Goal: Ask a question

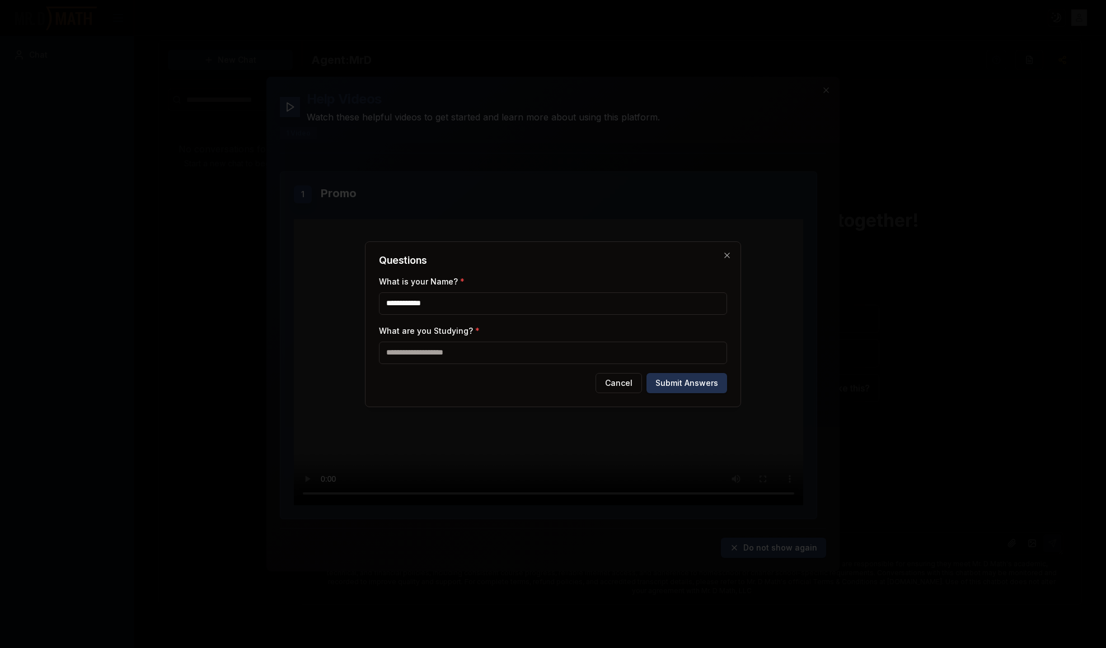
type input "**********"
click at [458, 361] on input "What are you Studying? *" at bounding box center [553, 352] width 348 height 22
type input "*"
click at [411, 356] on input "****" at bounding box center [553, 352] width 348 height 22
type input "*********"
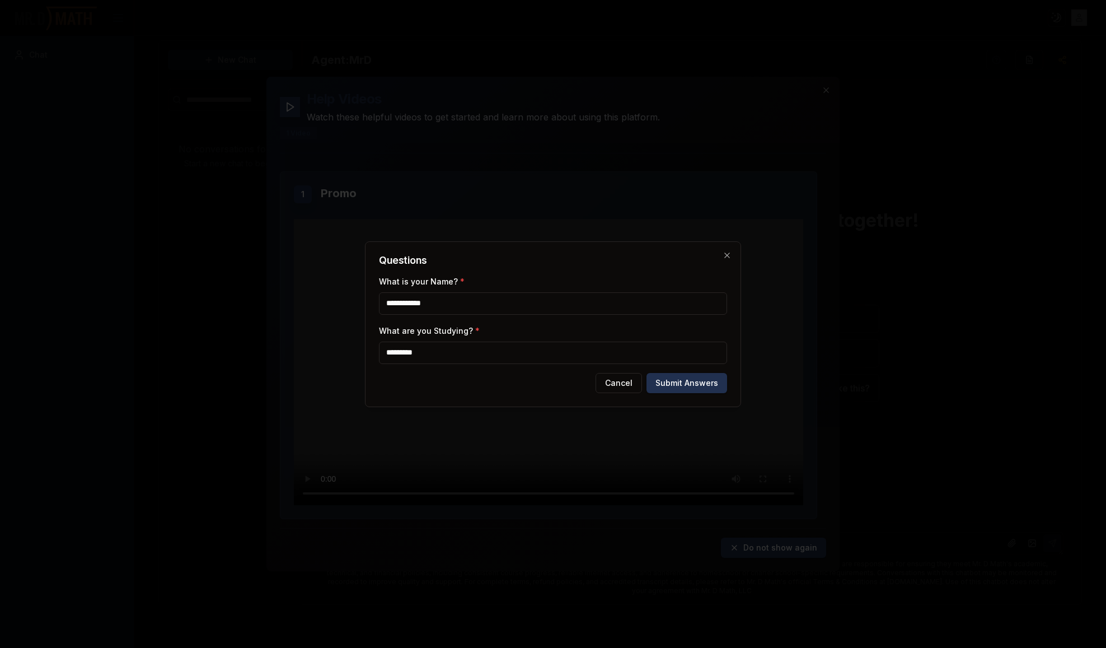
click at [689, 378] on button "Submit Answers" at bounding box center [686, 383] width 81 height 20
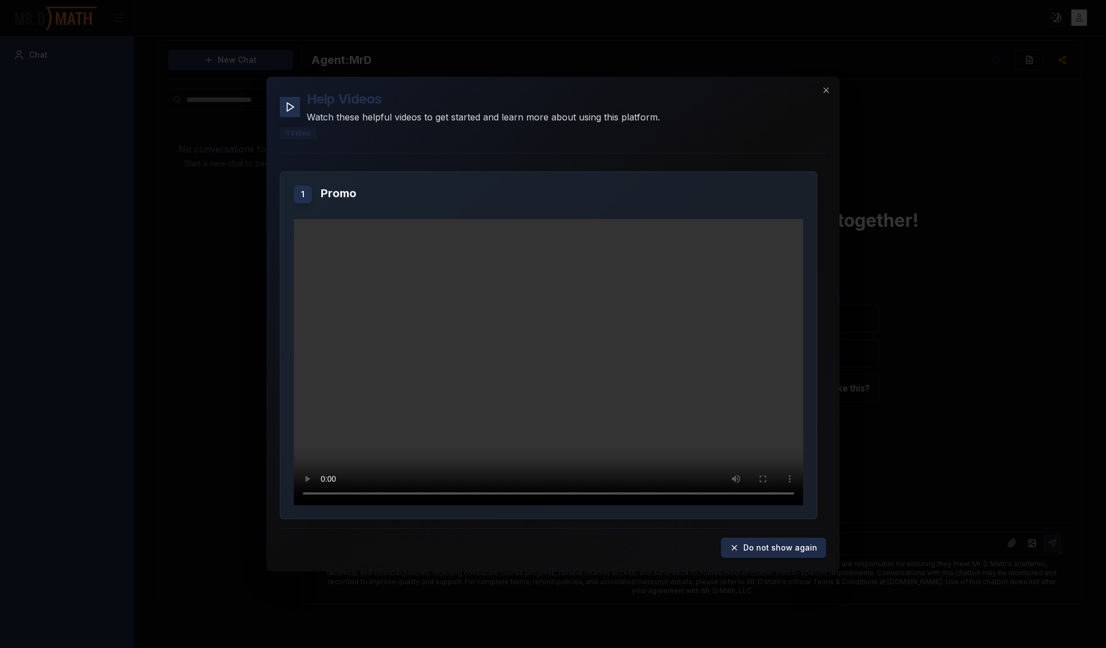
click at [786, 548] on button "Do not show again" at bounding box center [773, 547] width 105 height 20
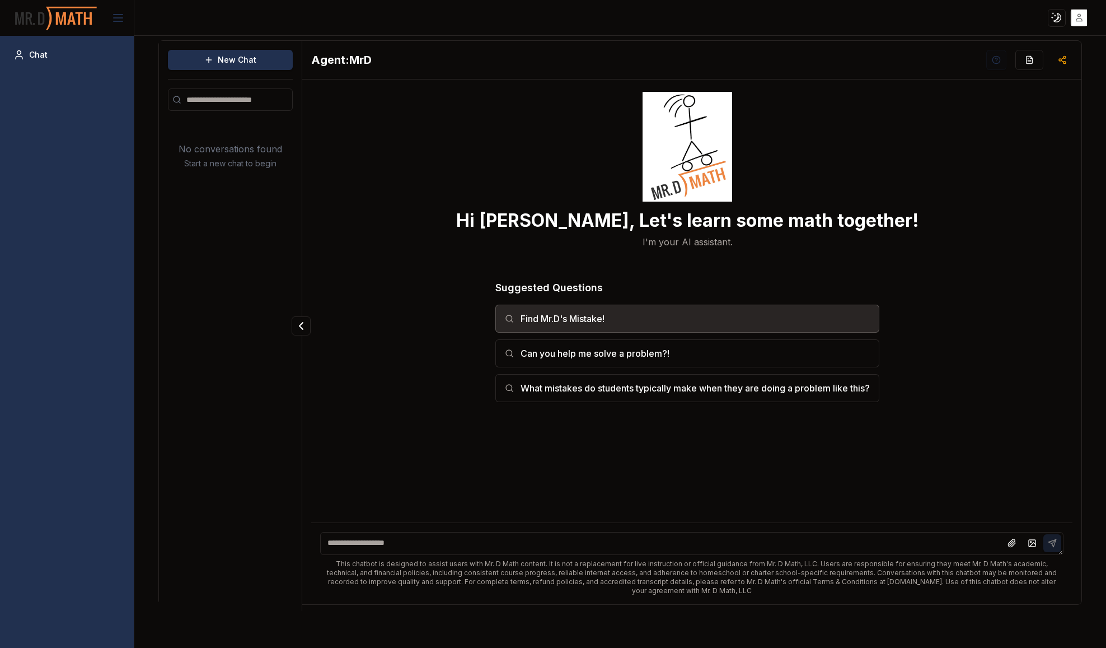
click at [701, 313] on button "Find Mr.D's Mistake!" at bounding box center [687, 318] width 384 height 28
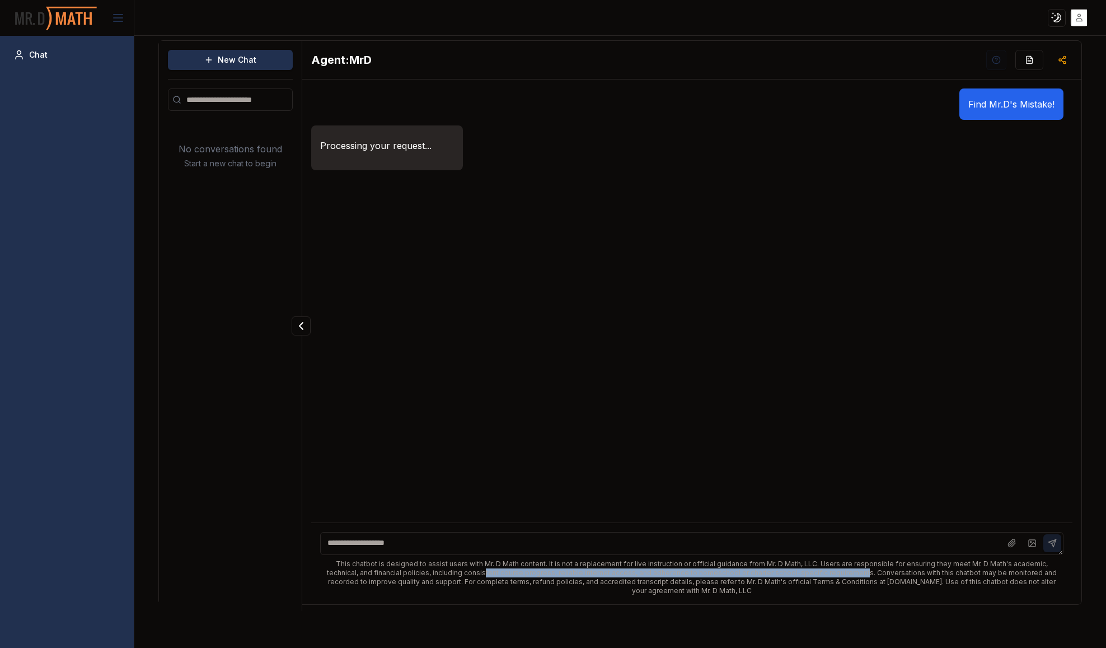
drag, startPoint x: 438, startPoint y: 573, endPoint x: 826, endPoint y: 593, distance: 388.3
click at [811, 573] on div "This chatbot is designed to assist users with Mr. D Math content. It is not a r…" at bounding box center [691, 577] width 743 height 36
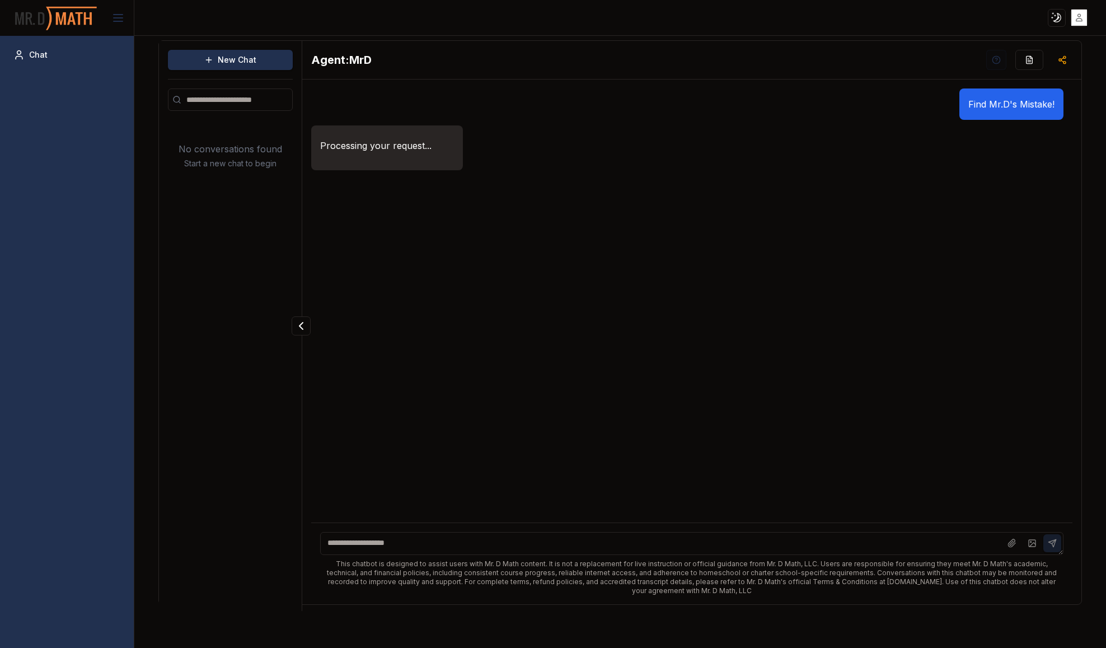
click at [841, 629] on div "New Chat No conversations found Start a new chat to begin Agent: MrD Find Mr.D'…" at bounding box center [620, 342] width 972 height 612
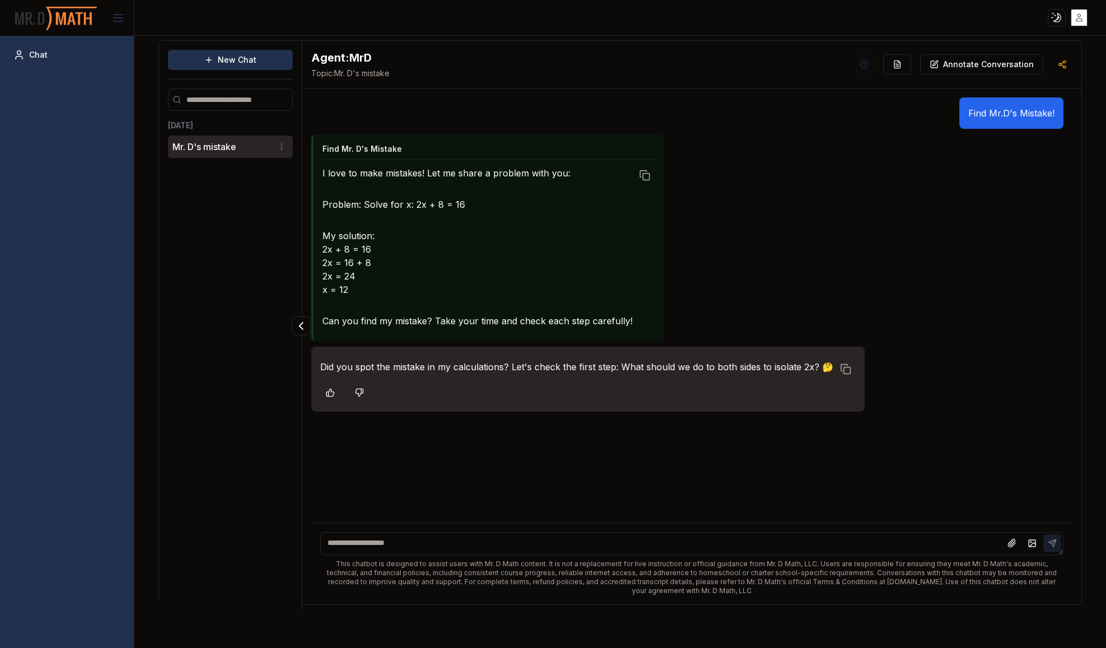
click at [687, 537] on textarea at bounding box center [691, 543] width 743 height 23
drag, startPoint x: 419, startPoint y: 545, endPoint x: 381, endPoint y: 541, distance: 37.6
click at [381, 541] on textarea "**********" at bounding box center [691, 543] width 743 height 23
type textarea "**********"
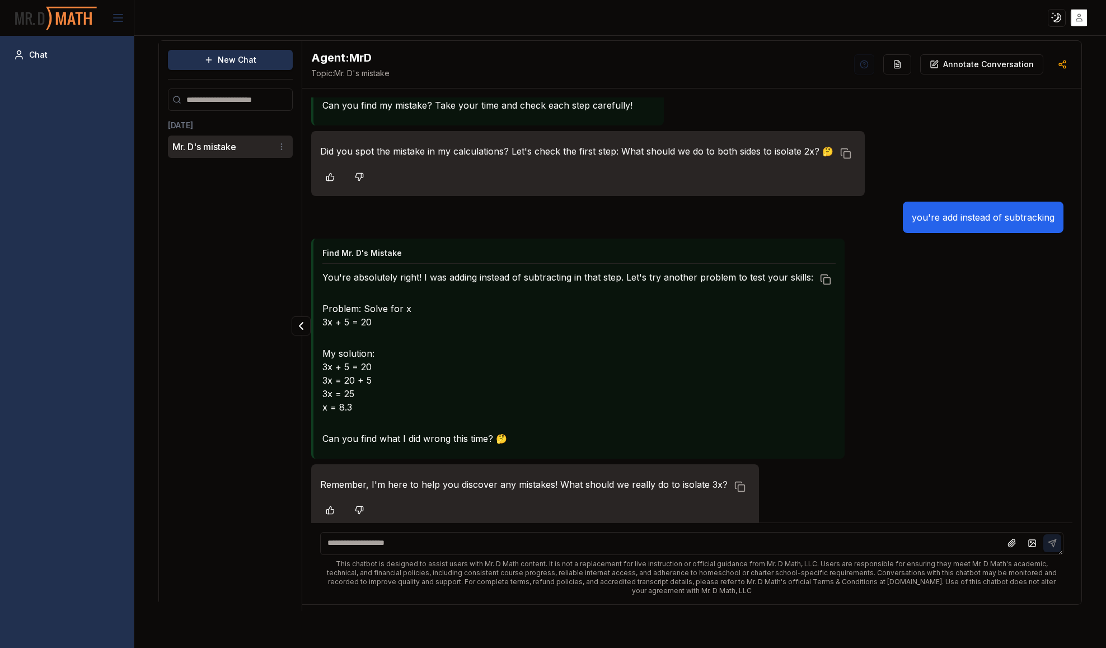
scroll to position [222, 0]
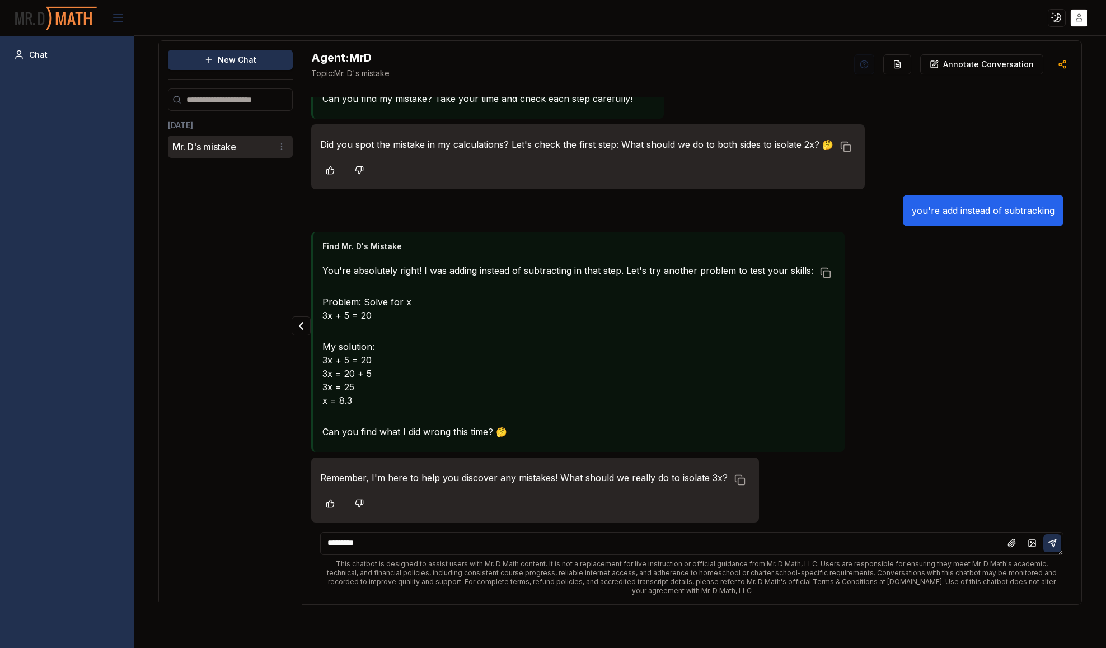
type textarea "**********"
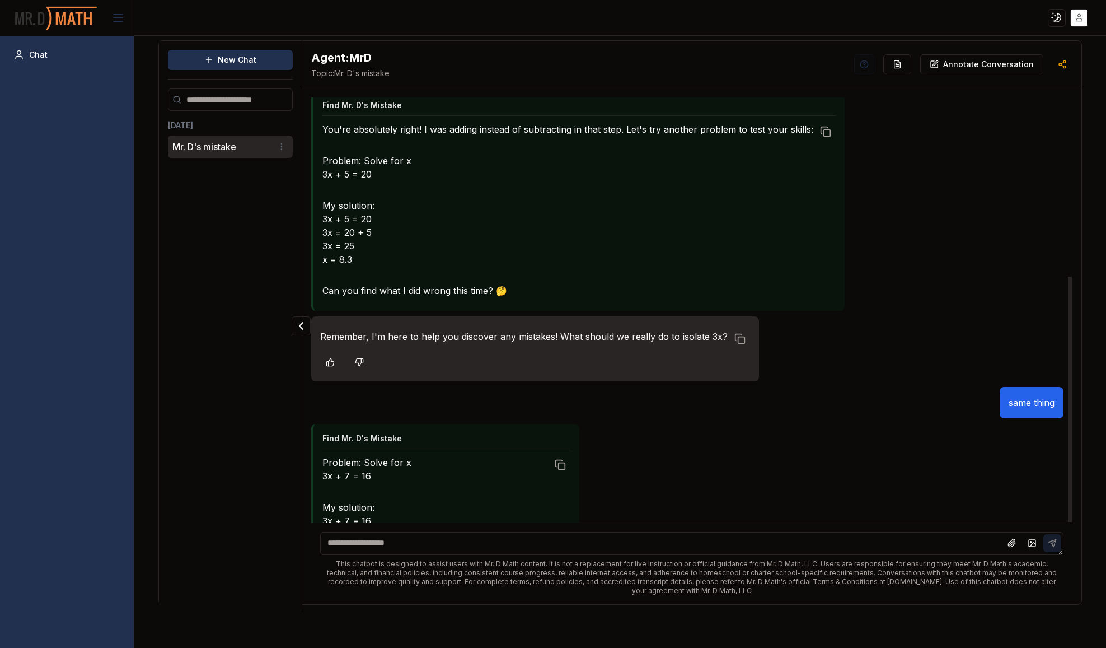
scroll to position [524, 0]
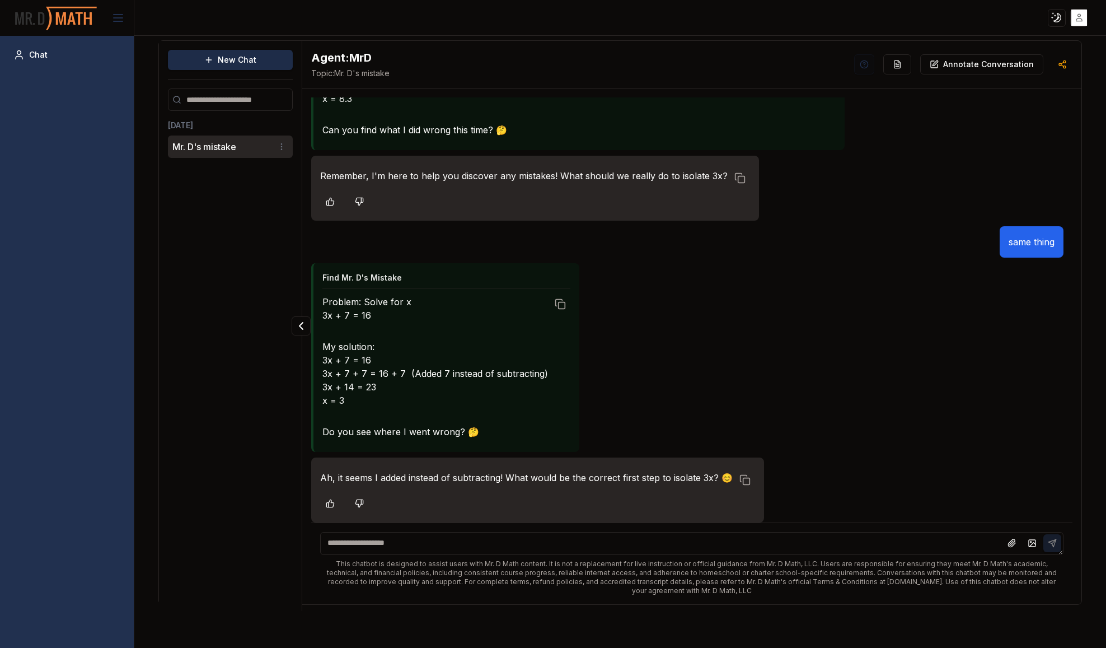
click at [261, 68] on button "New Chat" at bounding box center [230, 60] width 125 height 20
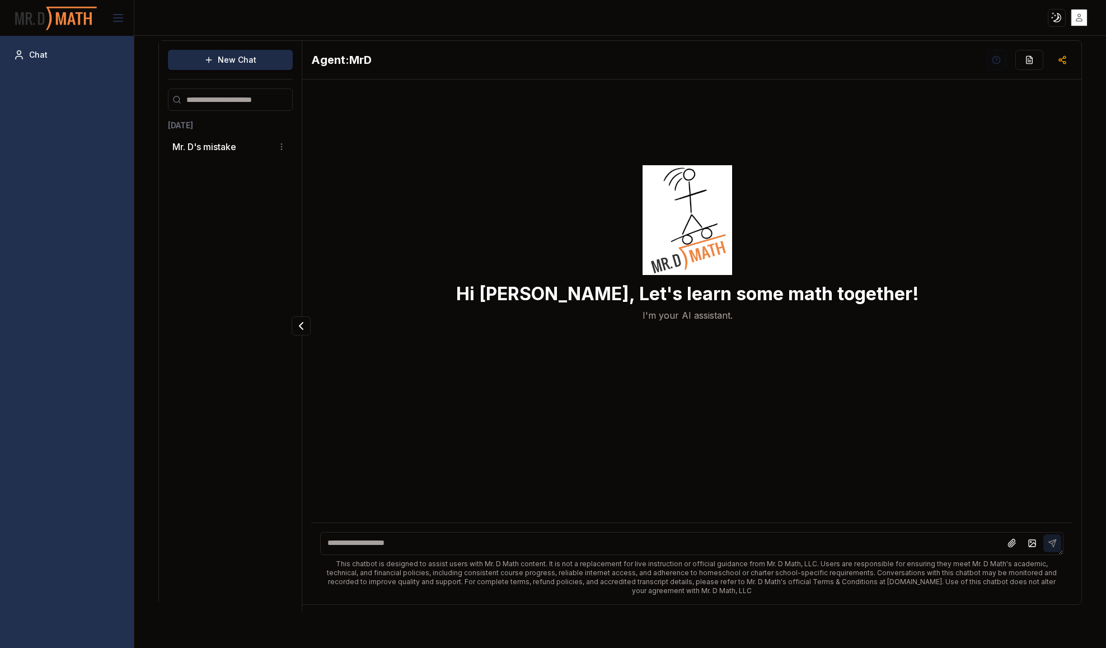
scroll to position [0, 0]
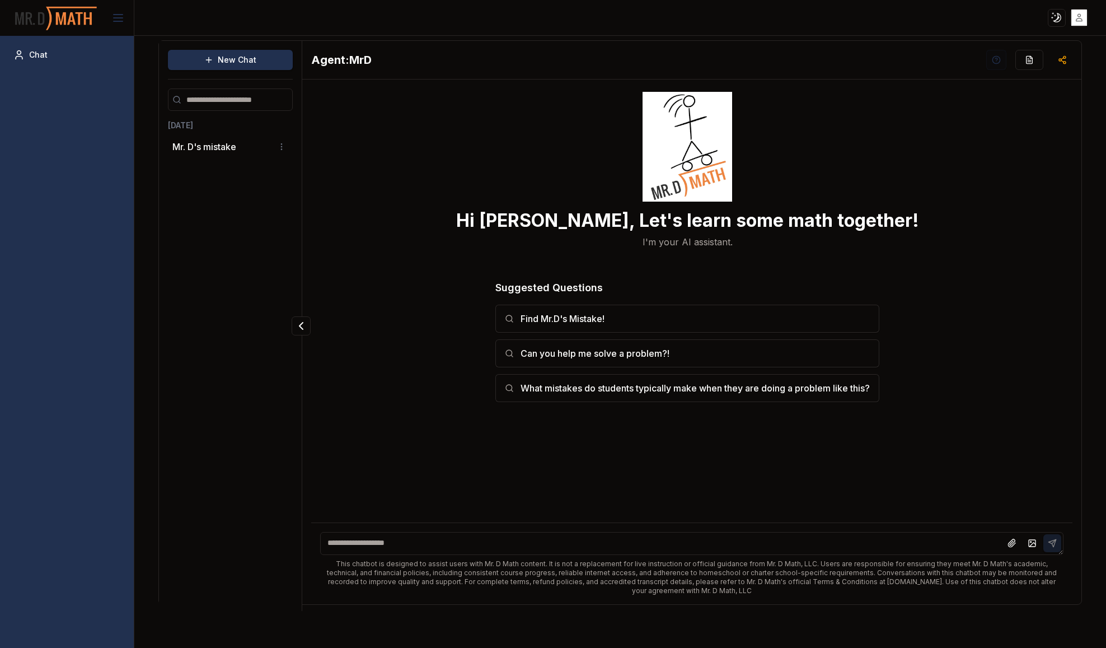
drag, startPoint x: 578, startPoint y: 398, endPoint x: 565, endPoint y: 397, distance: 12.9
click at [578, 398] on button "What mistakes do students typically make when they are doing a problem like thi…" at bounding box center [687, 388] width 384 height 28
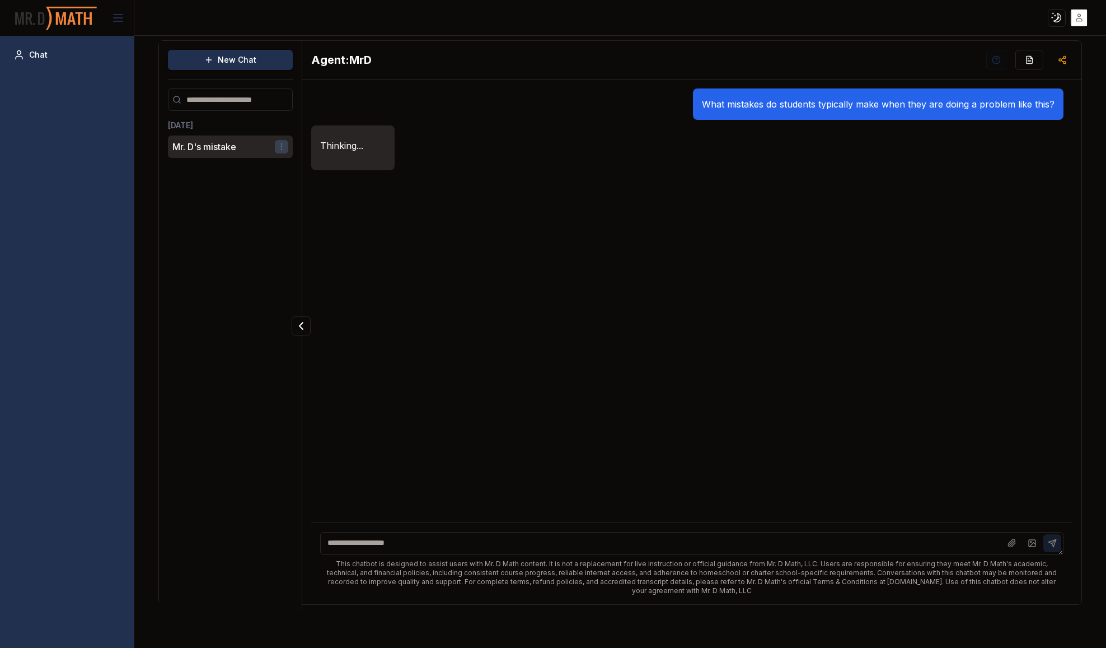
click at [281, 144] on html "Toggle theme Toggle user menu Chat New Chat Today Mr. D's mistake Agent: MrD Wh…" at bounding box center [553, 324] width 1106 height 648
click at [265, 186] on div "Delete" at bounding box center [252, 185] width 66 height 18
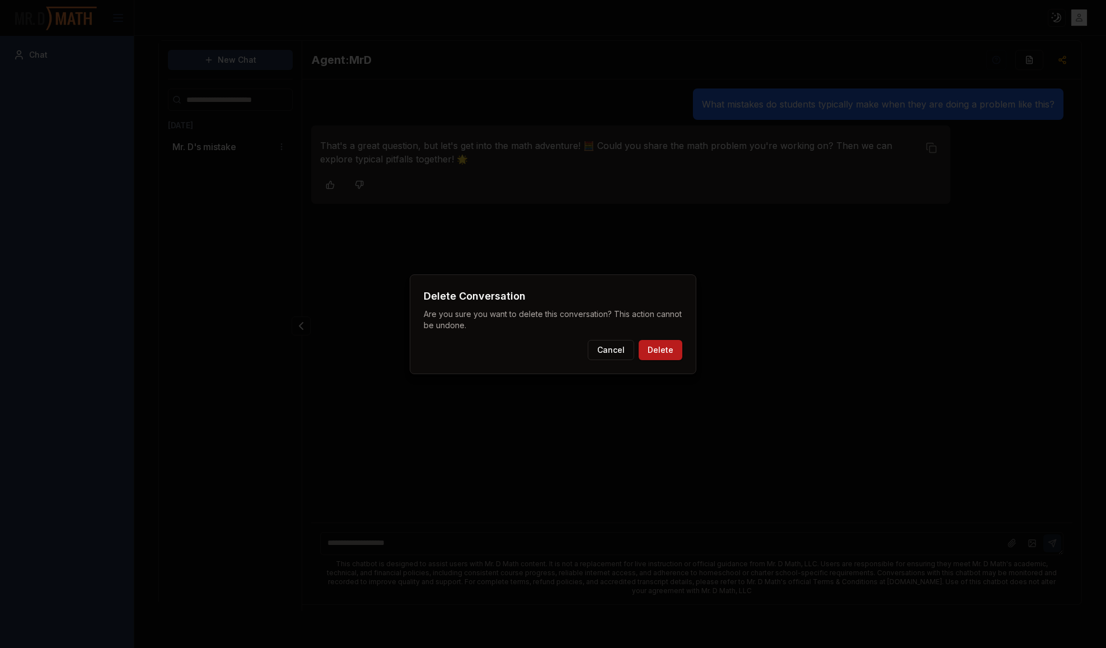
click at [655, 349] on button "Delete" at bounding box center [661, 350] width 44 height 20
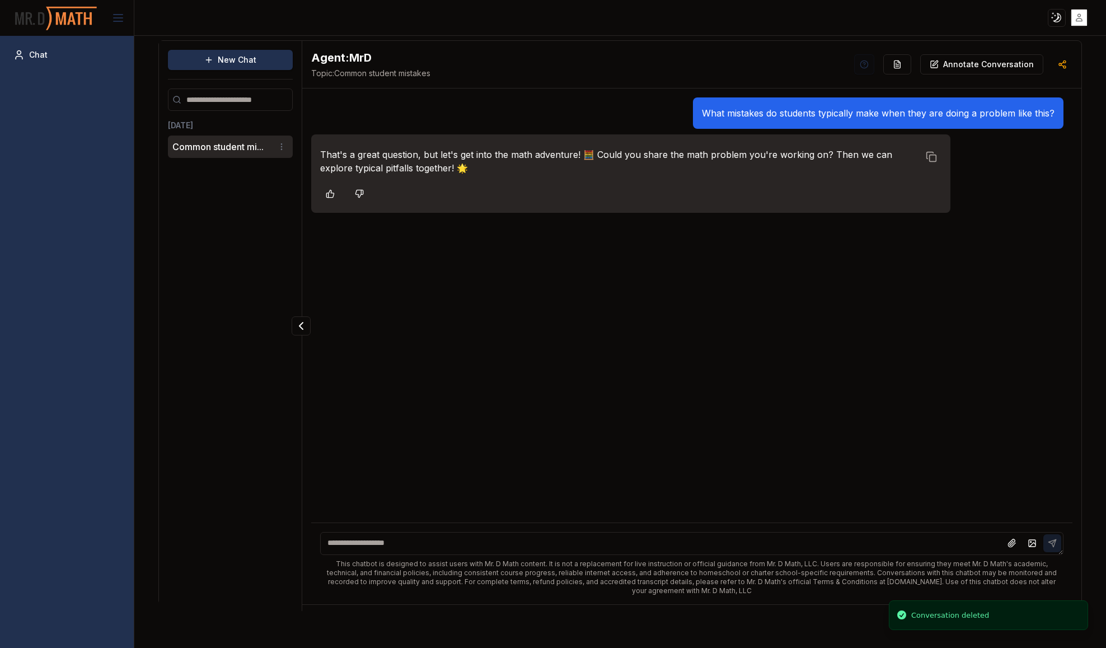
click at [482, 534] on textarea at bounding box center [691, 543] width 743 height 23
click at [963, 538] on textarea at bounding box center [691, 543] width 743 height 23
click at [1013, 545] on icon at bounding box center [1011, 543] width 7 height 8
click at [1010, 547] on icon at bounding box center [1011, 543] width 7 height 8
click at [424, 540] on textarea at bounding box center [691, 543] width 743 height 23
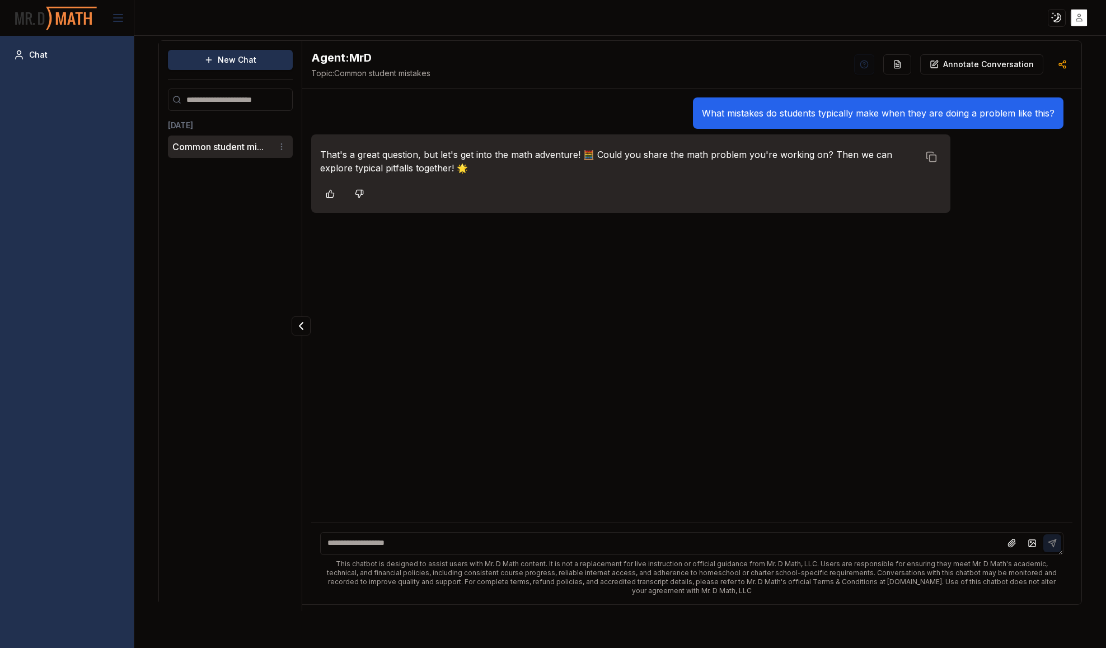
paste textarea "**********"
type textarea "**********"
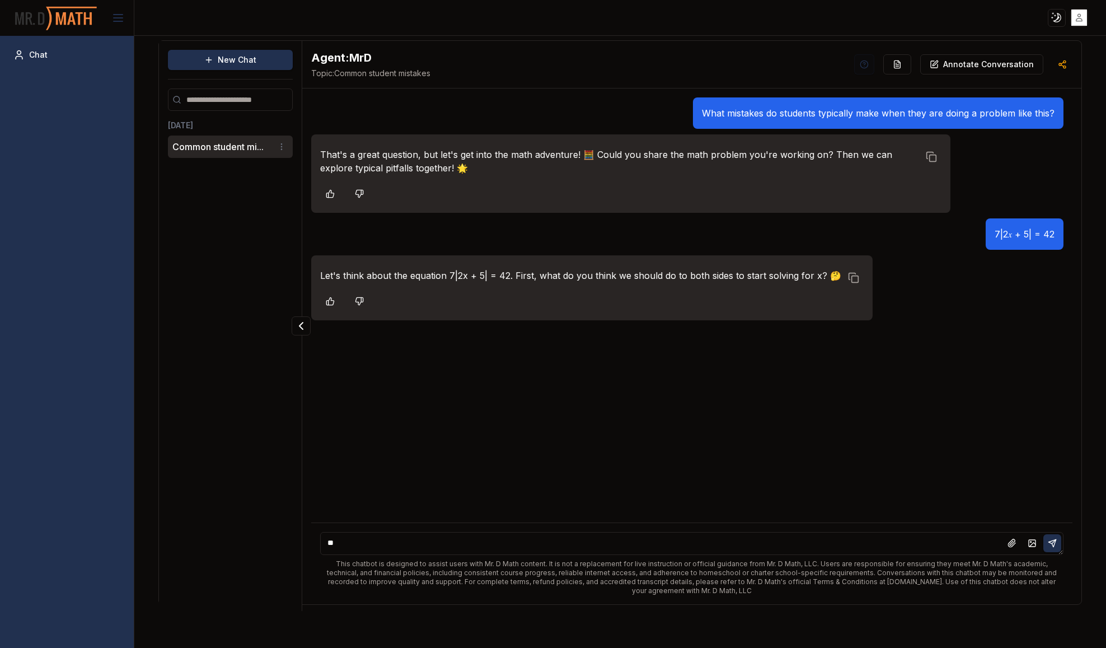
type textarea "*"
type textarea "*********"
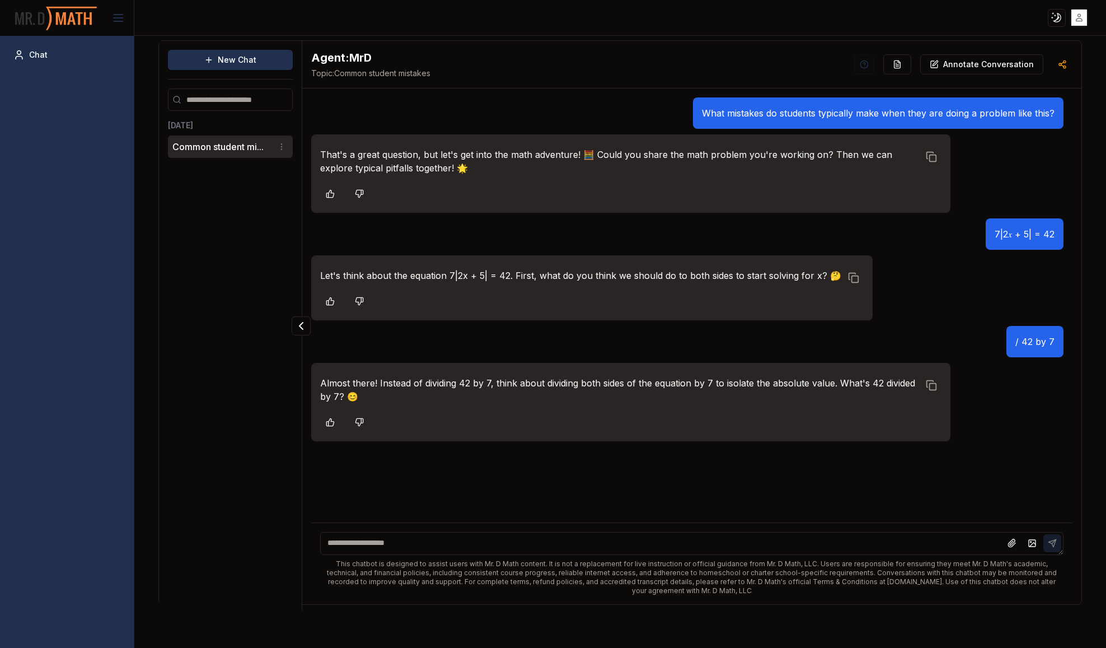
type textarea "*"
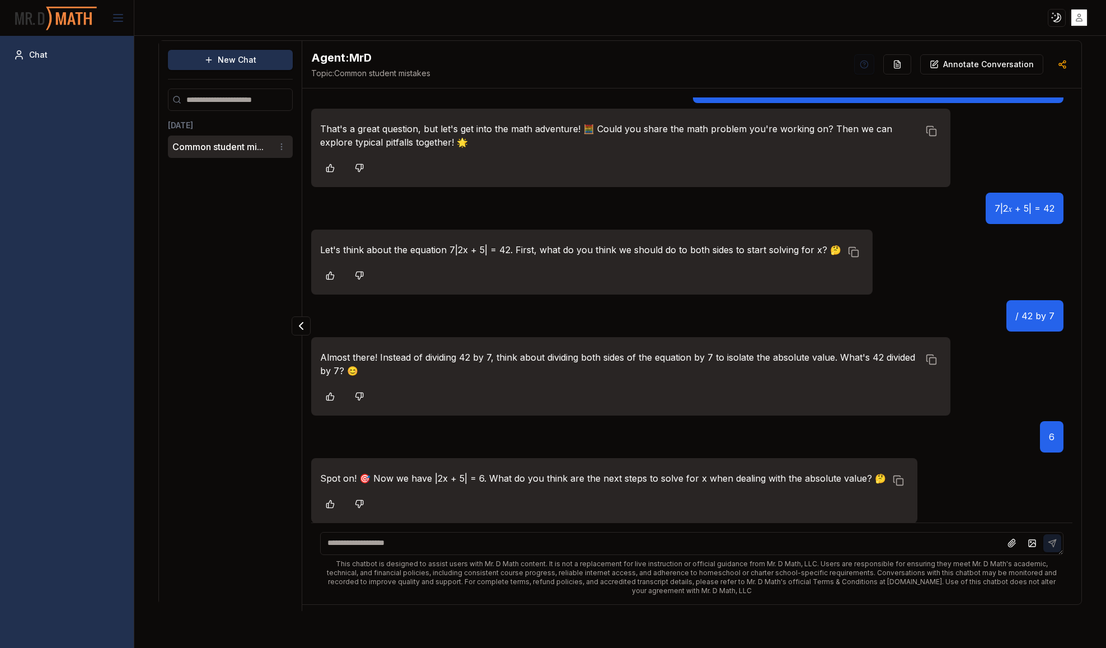
scroll to position [26, 0]
type textarea "**********"
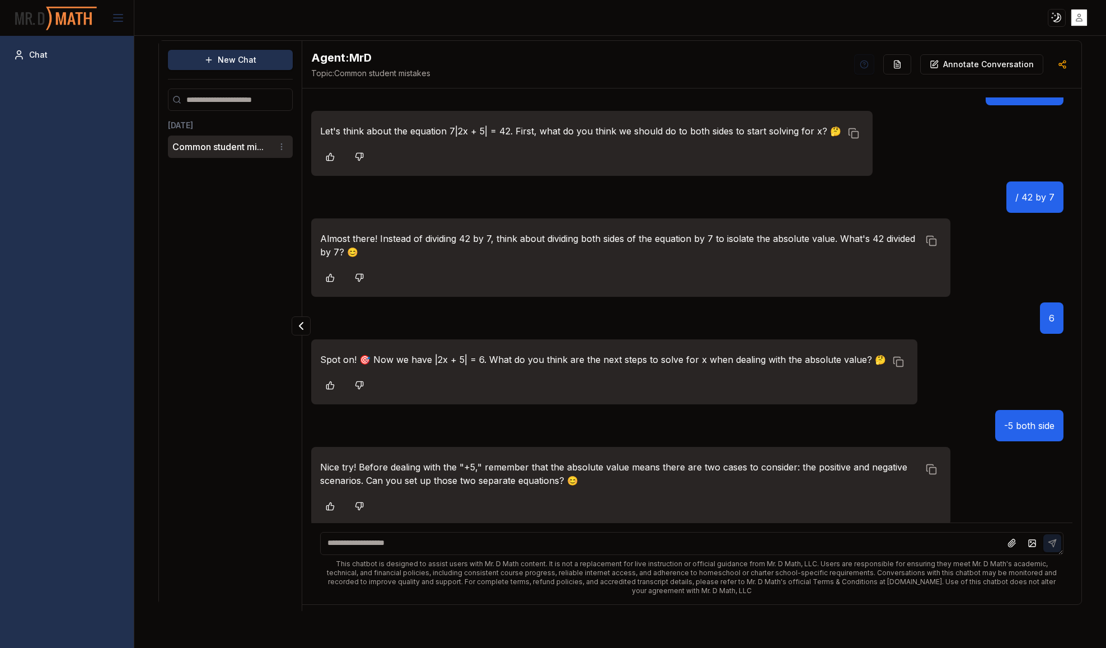
scroll to position [147, 0]
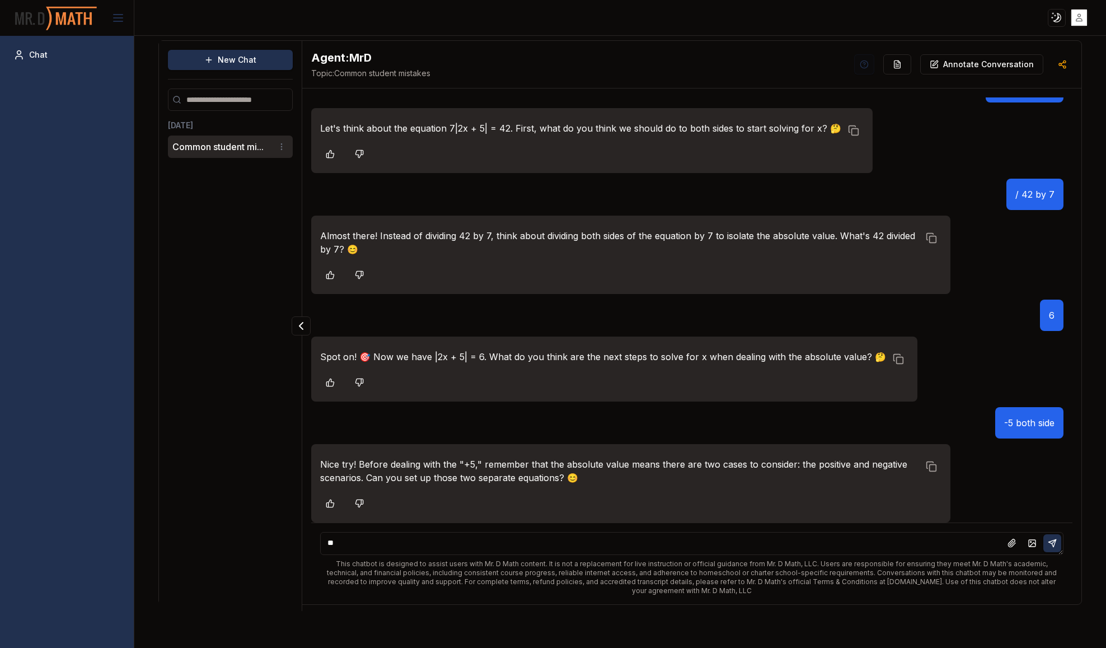
type textarea "*"
type textarea "*********"
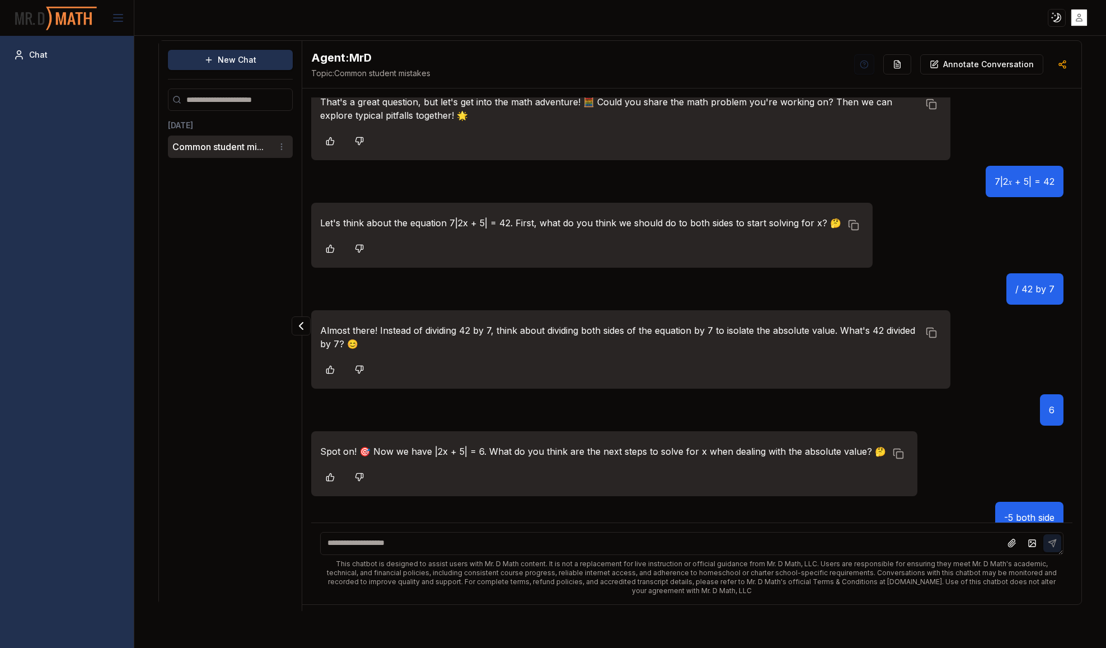
scroll to position [255, 0]
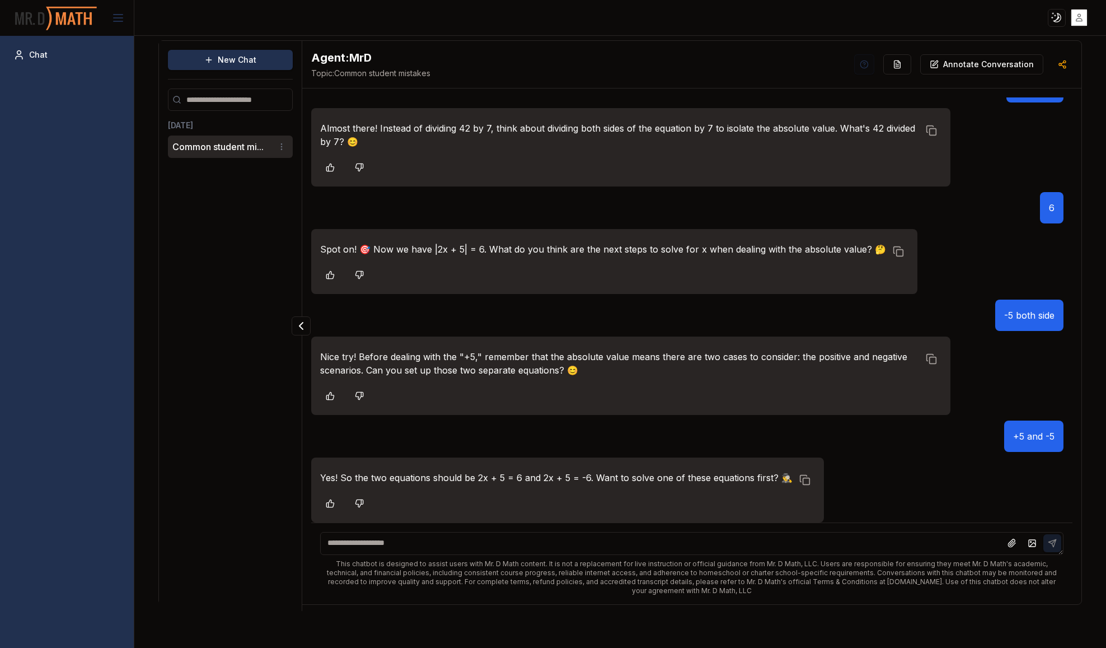
drag, startPoint x: 996, startPoint y: 67, endPoint x: 993, endPoint y: 95, distance: 27.6
click at [57, 105] on div "Chat" at bounding box center [67, 342] width 134 height 612
click at [224, 53] on button "New Chat" at bounding box center [230, 60] width 125 height 20
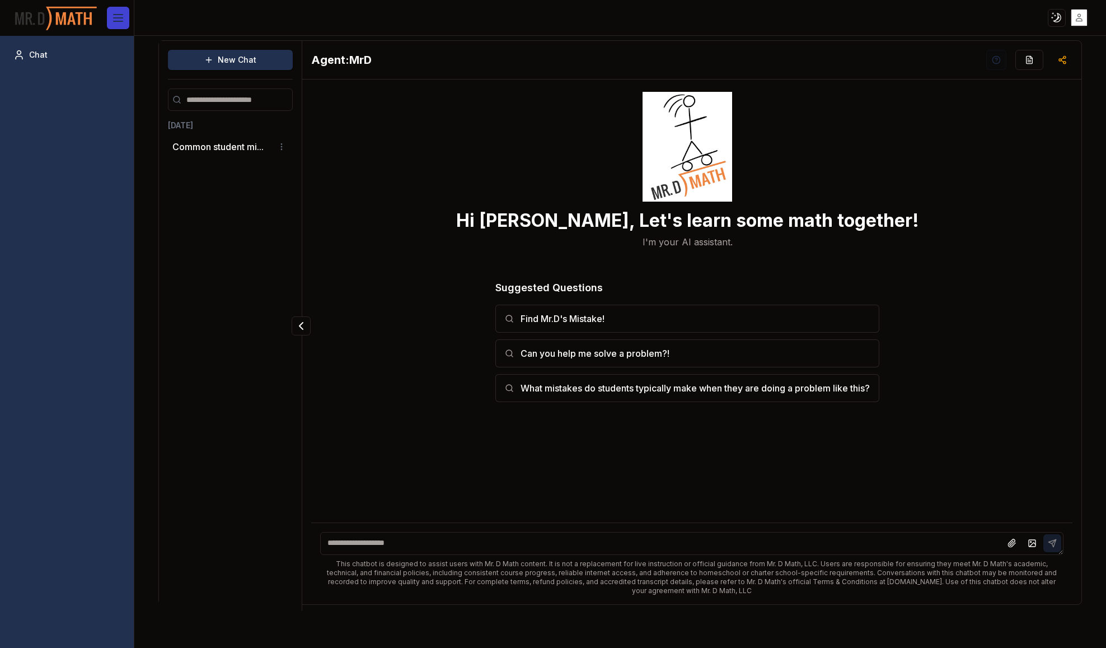
click at [116, 23] on icon at bounding box center [117, 17] width 13 height 13
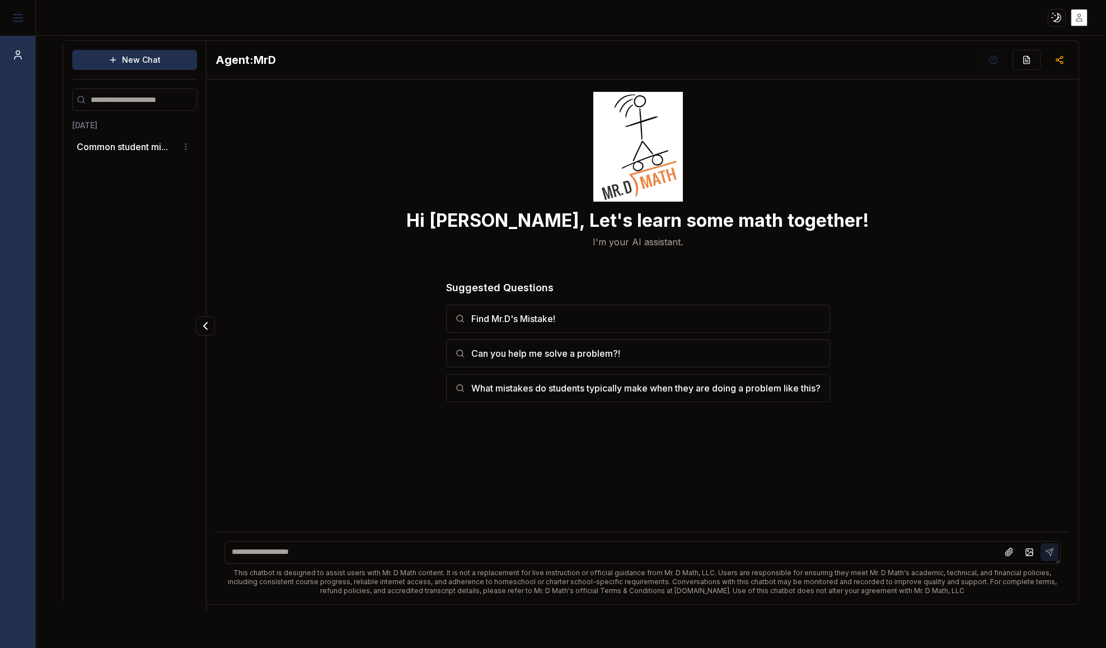
click at [1086, 10] on html "Toggle theme Toggle user menu Chat New Chat Today Common student mi... Agent: M…" at bounding box center [553, 324] width 1106 height 648
click at [1078, 17] on html "Toggle theme Toggle user menu Chat New Chat Today Common student mi... Agent: M…" at bounding box center [553, 324] width 1106 height 648
click at [1078, 17] on img "button" at bounding box center [1079, 18] width 16 height 16
click at [1078, 17] on html "Toggle theme Toggle user menu Chat New Chat Today Common student mi... Agent: M…" at bounding box center [553, 324] width 1106 height 648
click at [1052, 17] on html "Toggle theme Toggle user menu Chat New Chat Today Common student mi... Agent: M…" at bounding box center [553, 324] width 1106 height 648
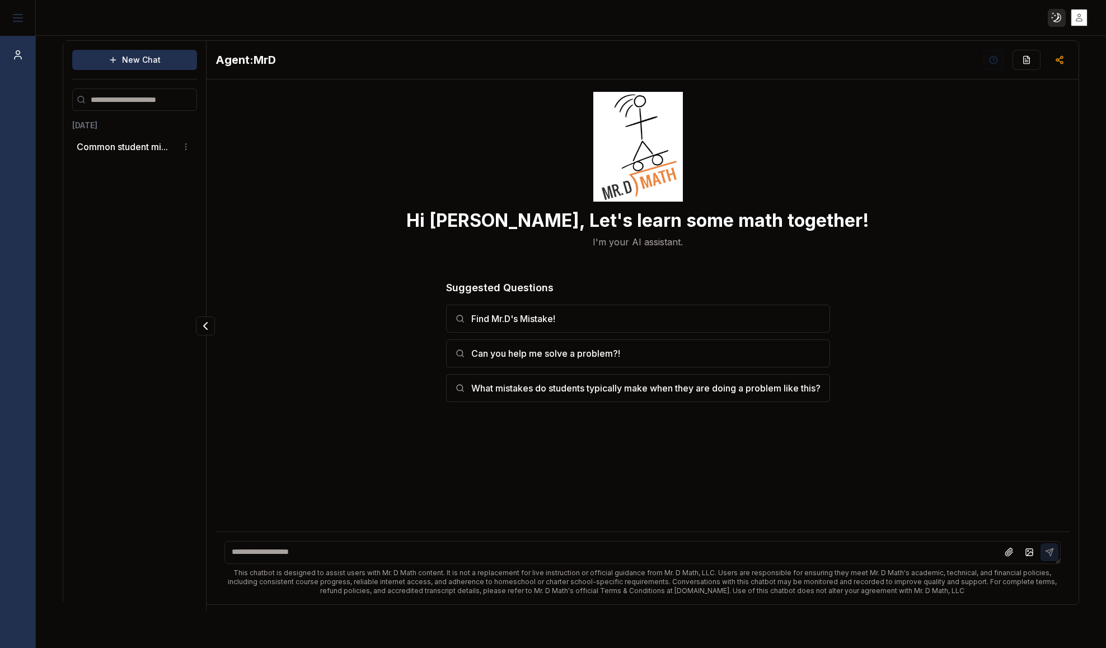
click at [1054, 15] on html "Toggle theme Toggle user menu Chat New Chat Today Common student mi... Agent: M…" at bounding box center [553, 324] width 1106 height 648
click at [836, 140] on html "Toggle theme Toggle user menu Chat New Chat Today Common student mi... Agent: M…" at bounding box center [553, 324] width 1106 height 648
click at [618, 557] on textarea at bounding box center [642, 552] width 836 height 23
type textarea "**********"
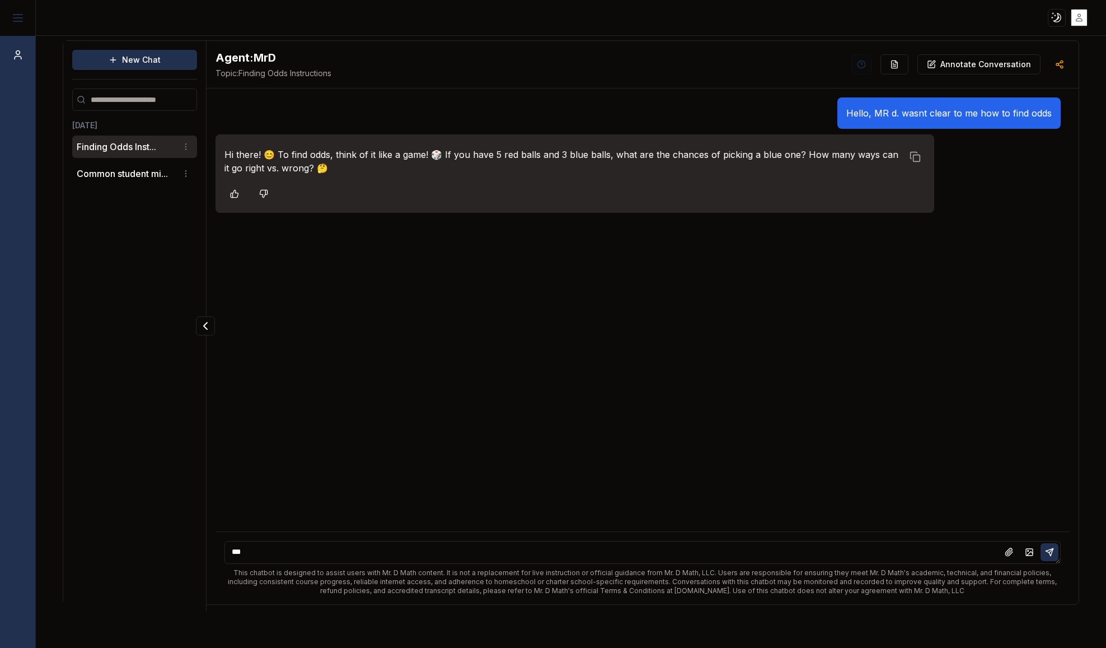
type textarea "****"
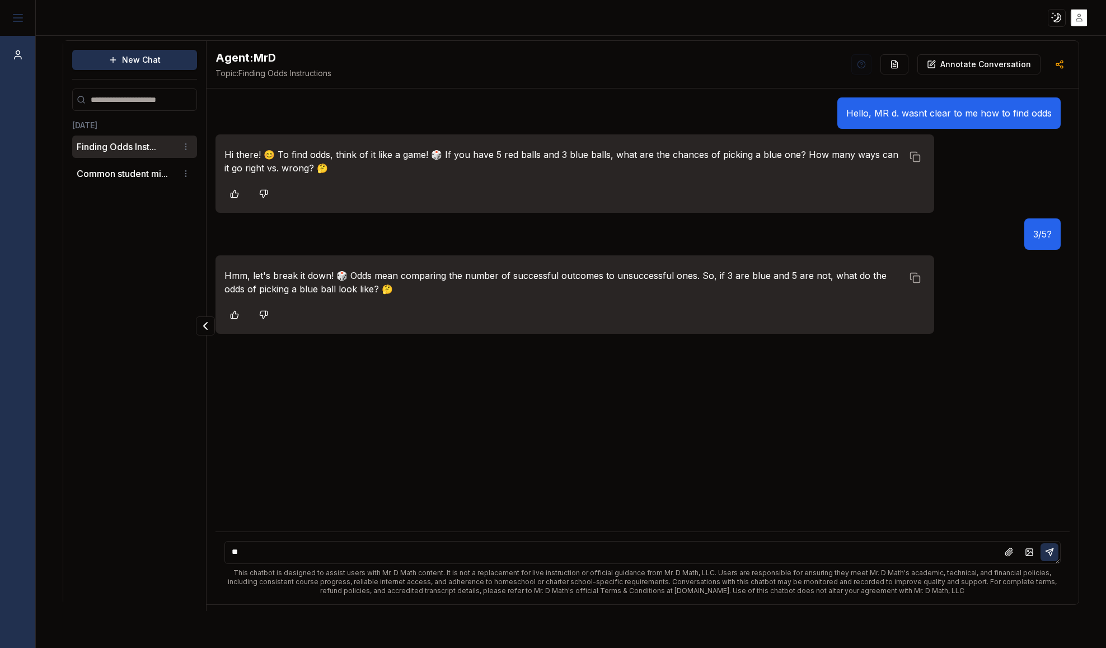
type textarea "***"
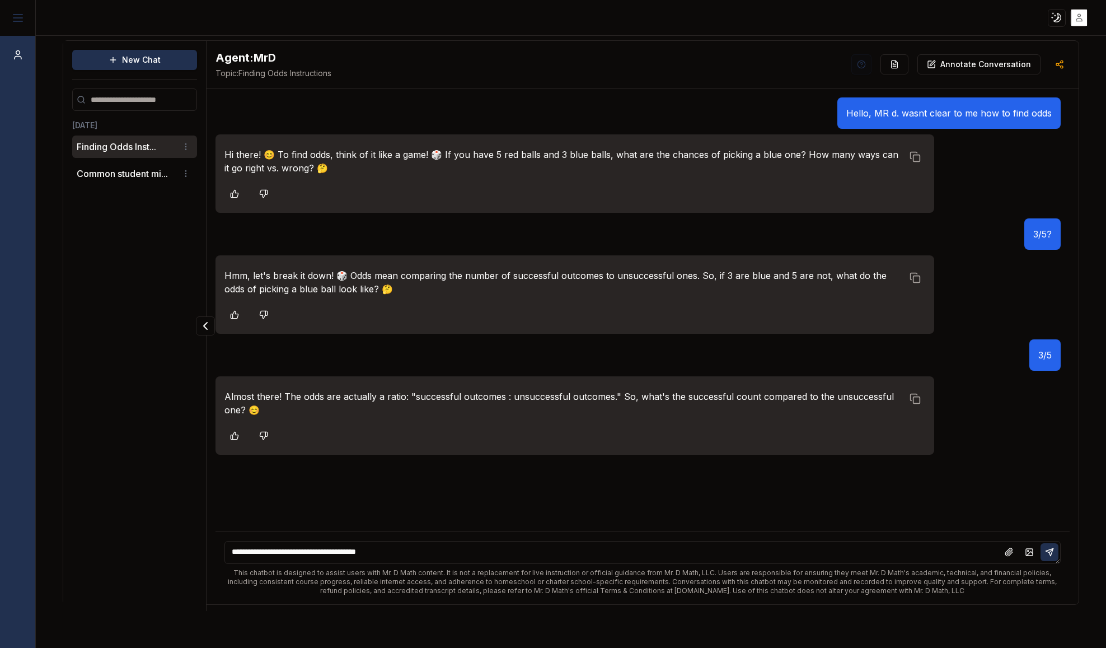
type textarea "**********"
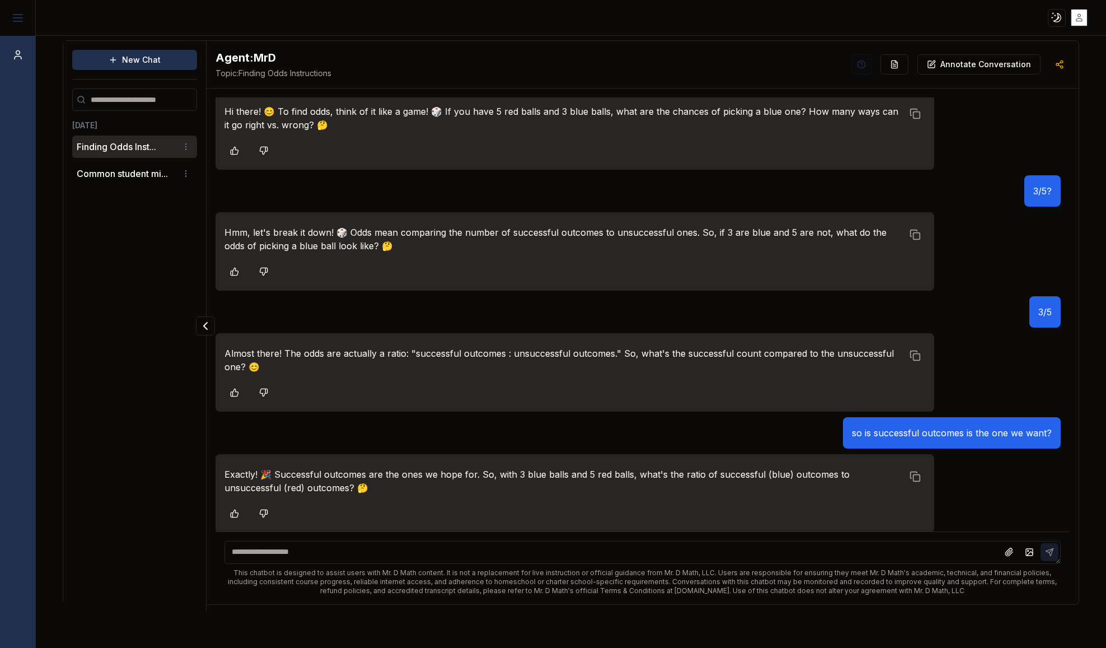
scroll to position [44, 0]
type textarea "******"
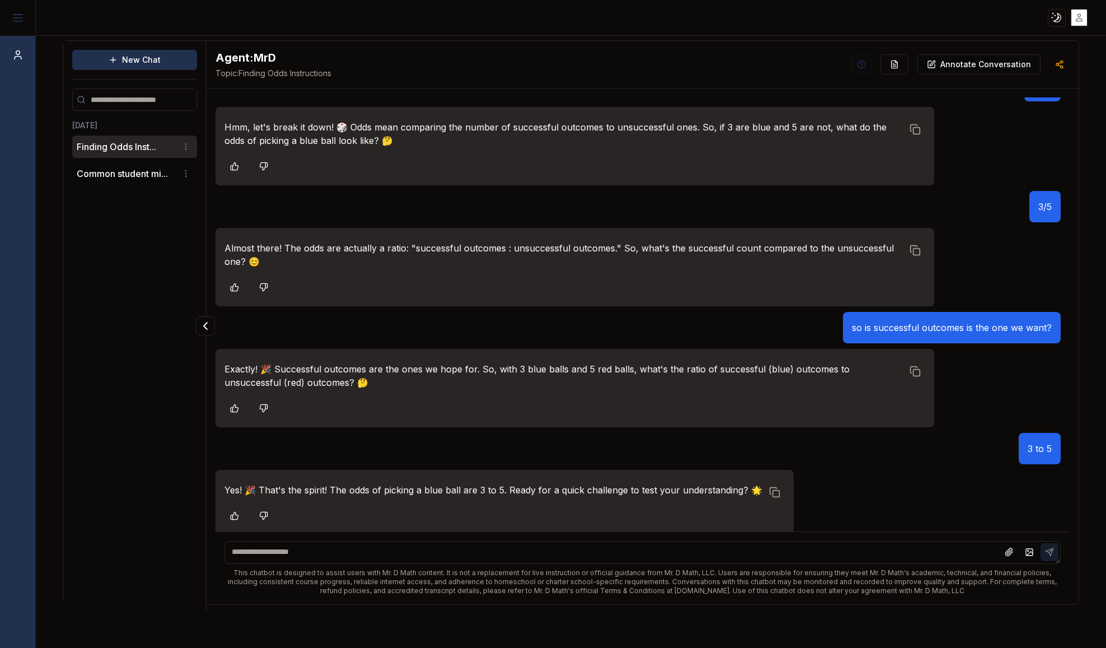
scroll to position [152, 0]
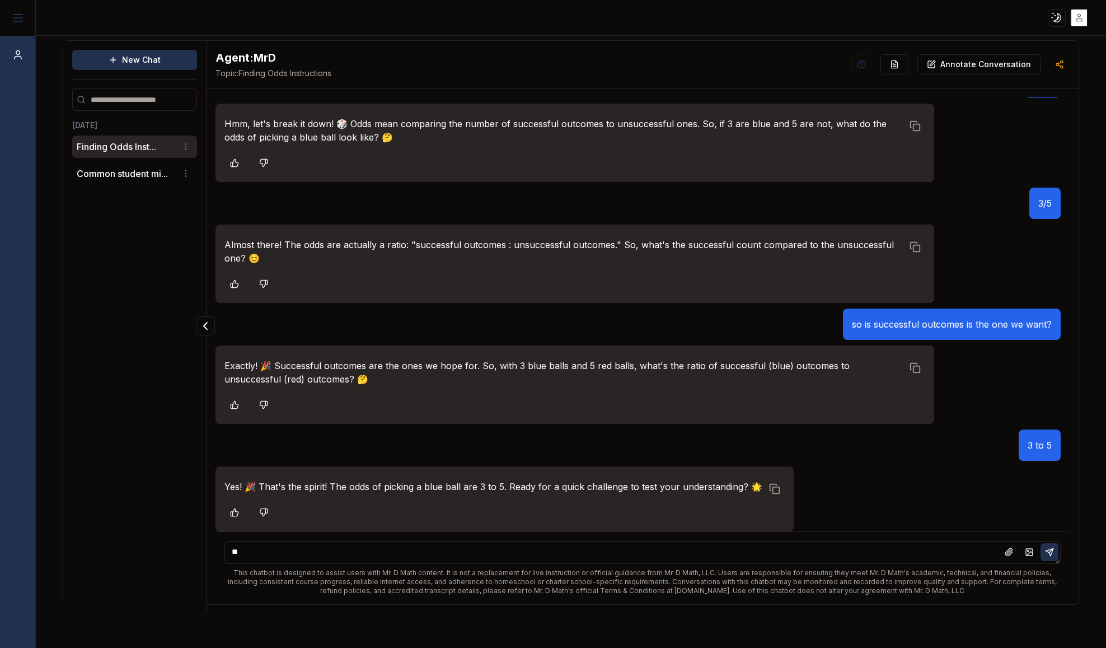
type textarea "***"
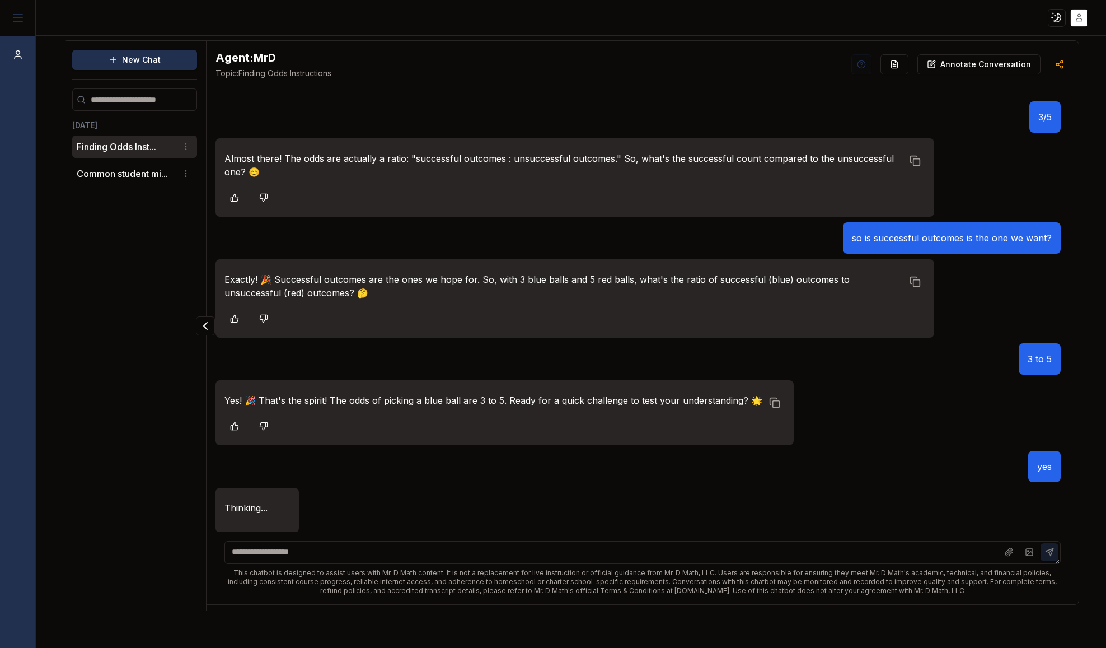
scroll to position [239, 0]
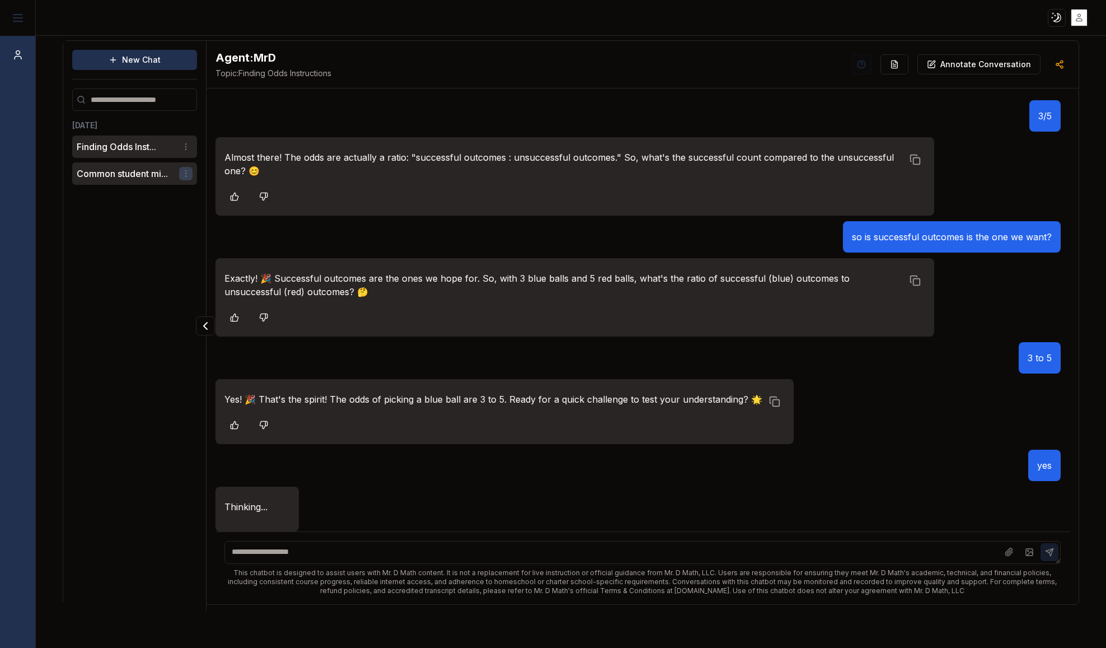
click at [185, 177] on html "Toggle theme Toggle user menu Chat New Chat Today Finding Odds Inst... Common s…" at bounding box center [553, 324] width 1106 height 648
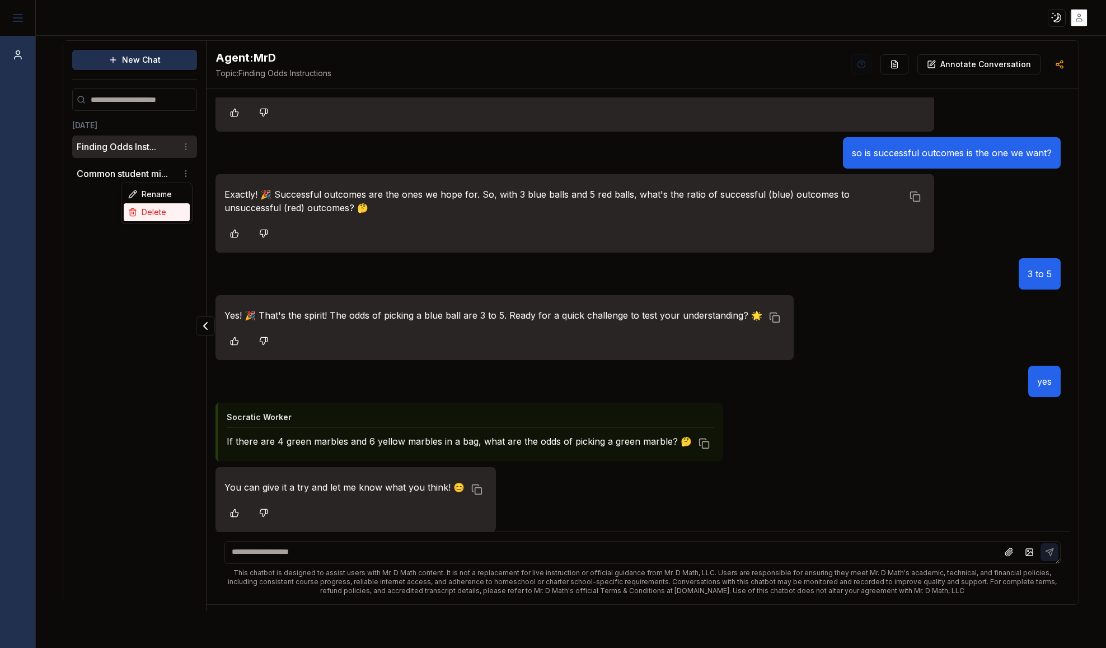
click at [163, 211] on div "Delete" at bounding box center [157, 212] width 66 height 18
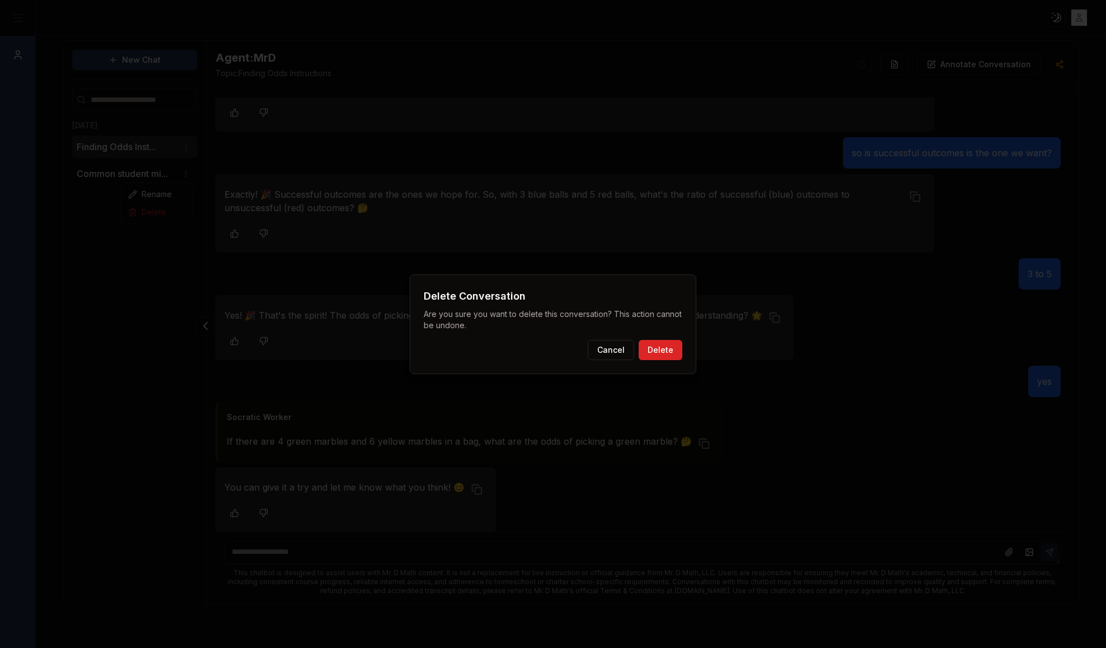
scroll to position [323, 0]
click at [655, 346] on button "Delete" at bounding box center [661, 350] width 44 height 20
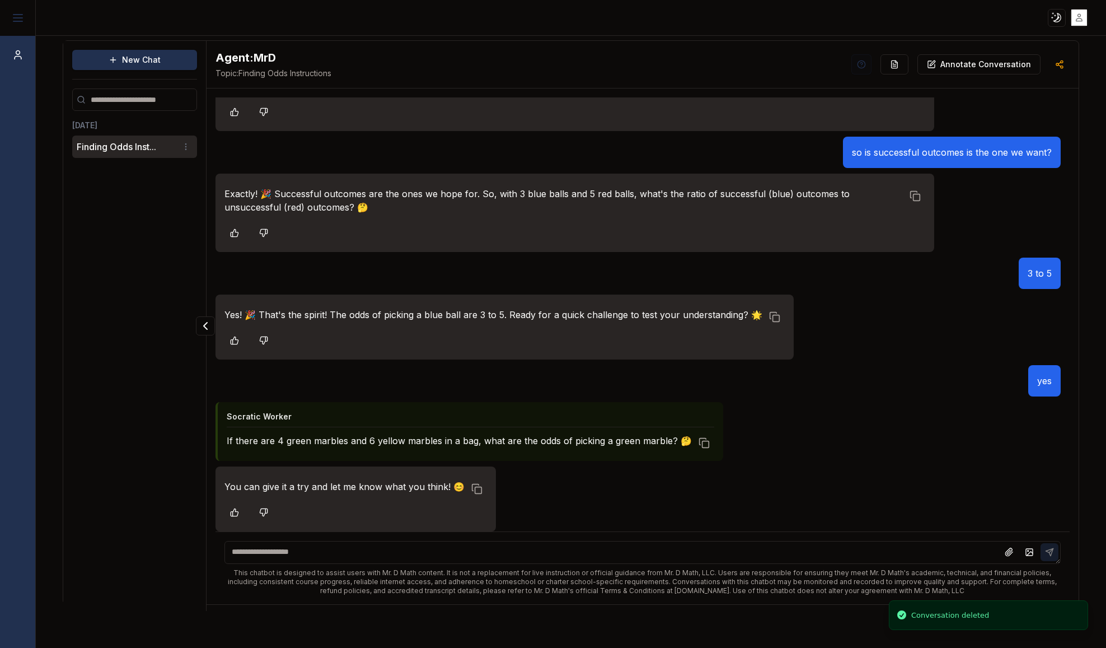
click at [414, 566] on div "This chatbot is designed to assist users with Mr. D Math content. It is not a r…" at bounding box center [642, 567] width 854 height 73
click at [323, 555] on textarea at bounding box center [642, 552] width 836 height 23
type textarea "**********"
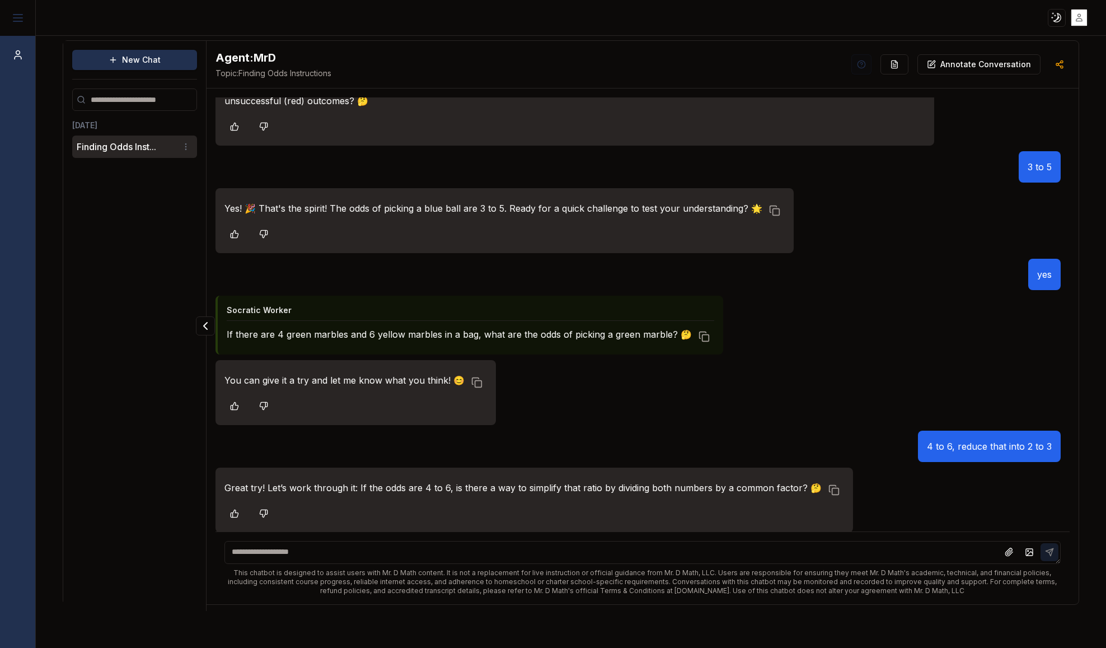
scroll to position [431, 0]
type textarea "*"
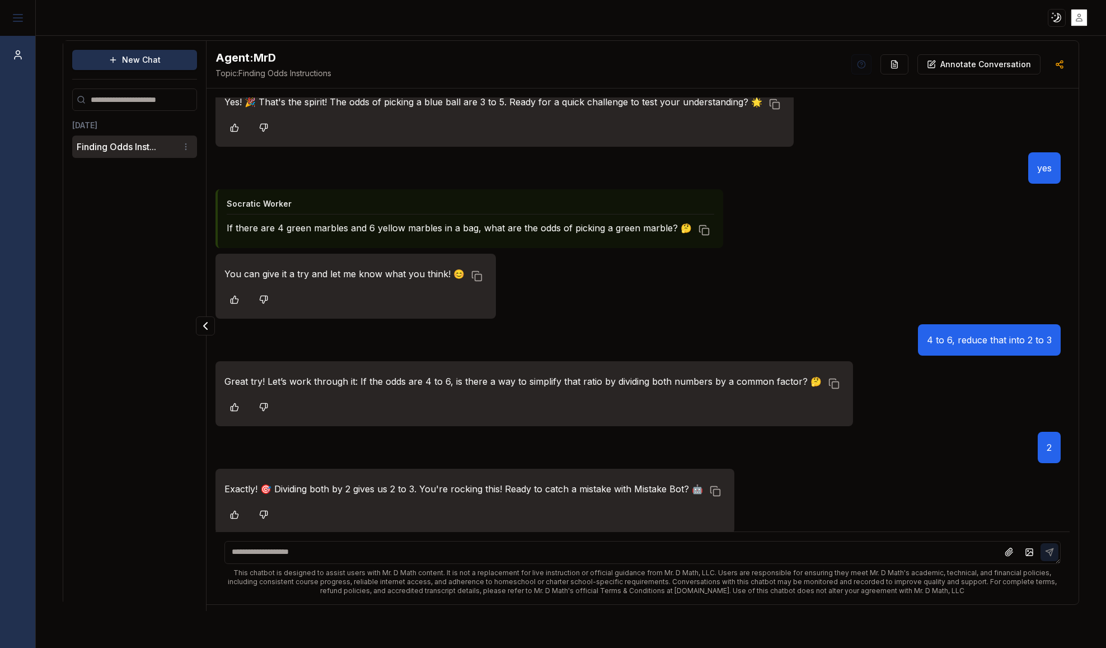
scroll to position [538, 0]
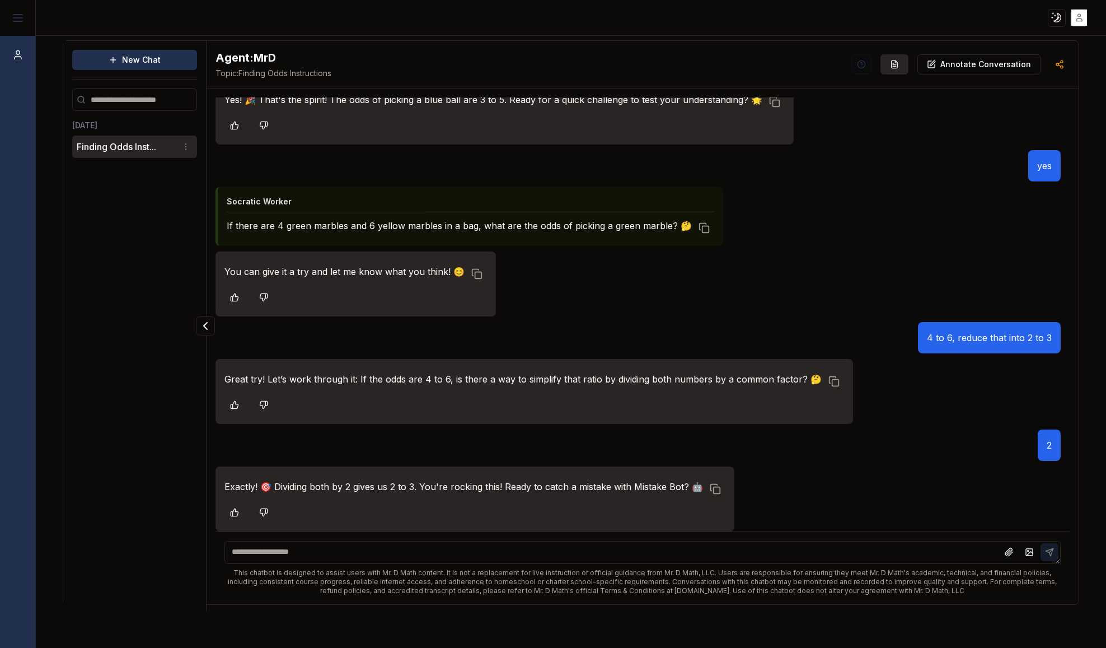
click at [899, 65] on icon "button" at bounding box center [894, 64] width 9 height 9
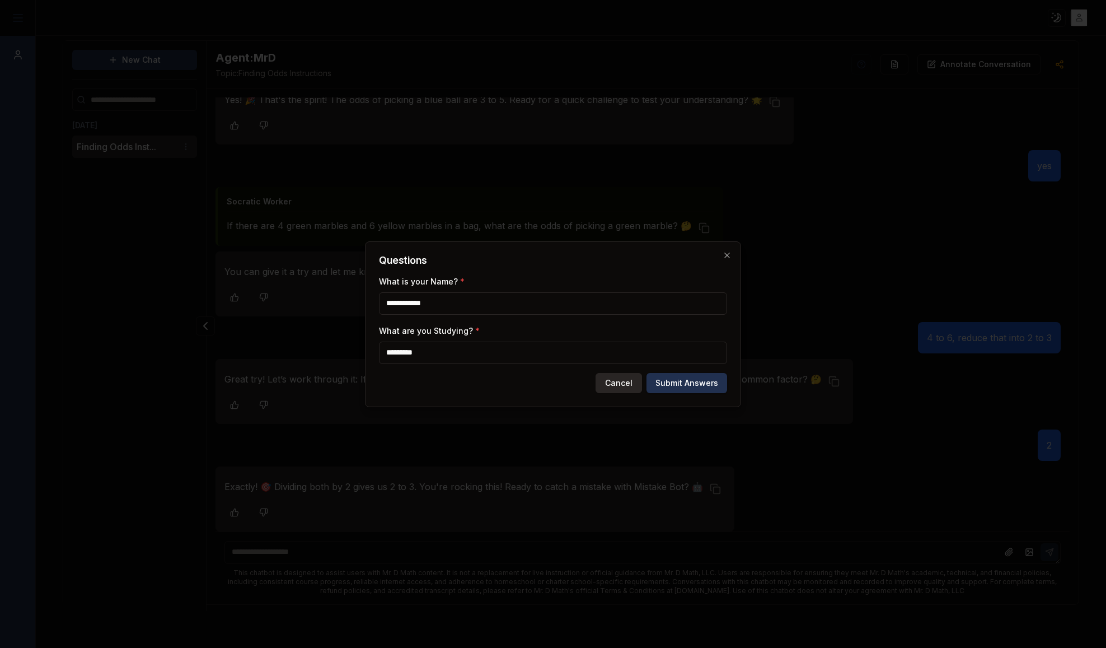
click at [625, 385] on button "Cancel" at bounding box center [618, 383] width 46 height 20
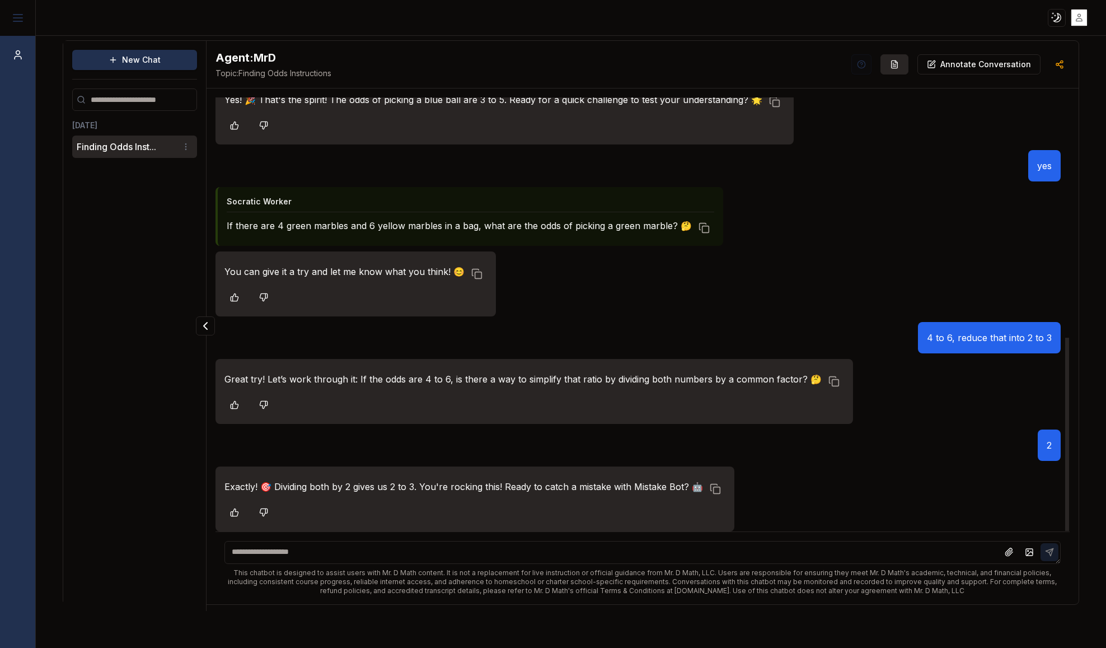
click at [898, 65] on icon "button" at bounding box center [895, 63] width 6 height 7
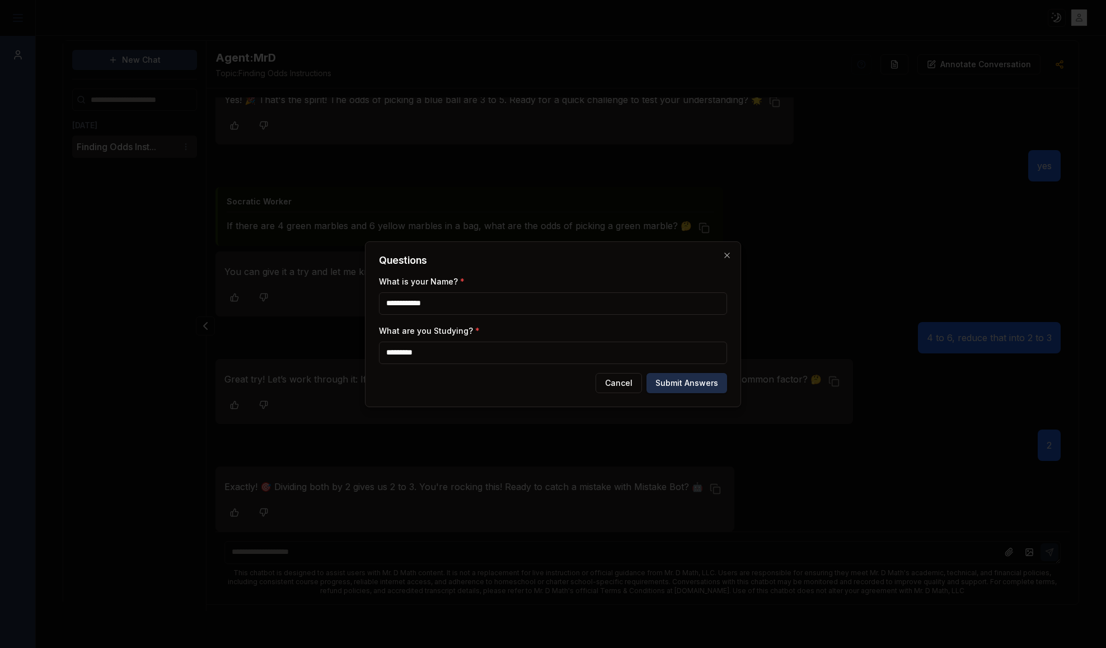
click at [696, 387] on button "Submit Answers" at bounding box center [686, 383] width 81 height 20
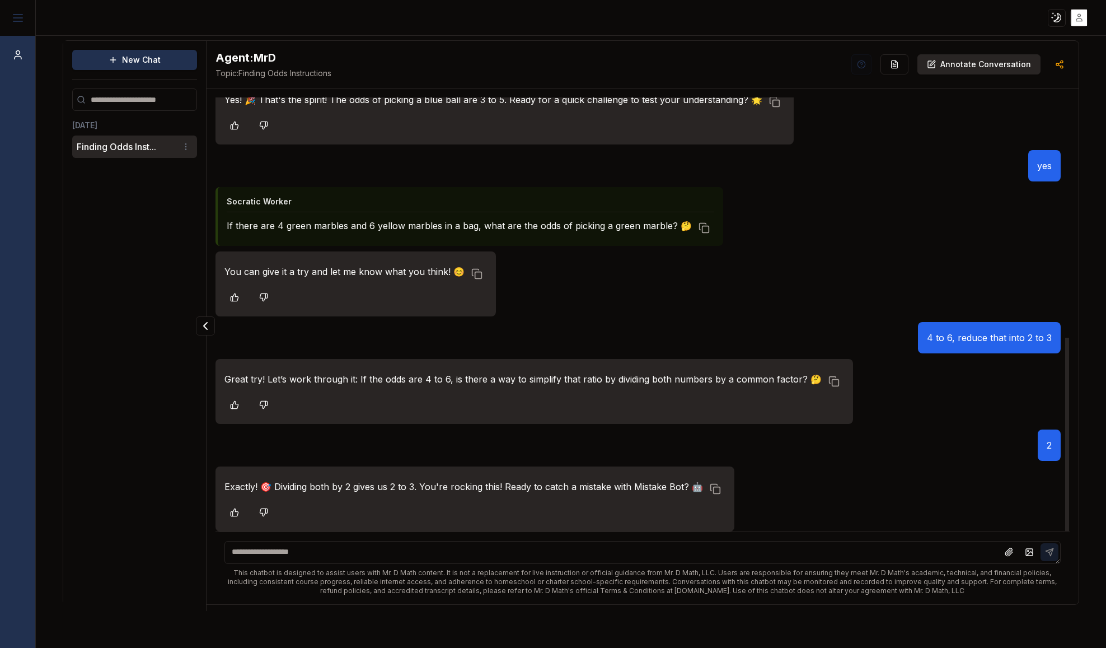
click at [1009, 61] on p "Annotate Conversation" at bounding box center [985, 64] width 91 height 11
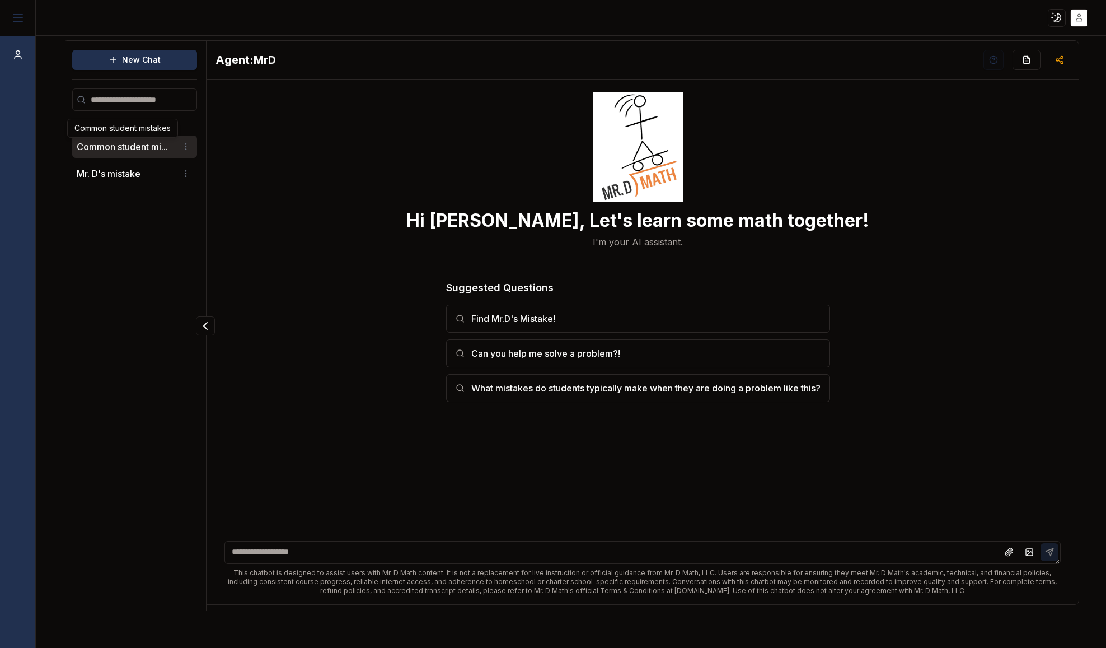
click at [121, 152] on button "Common student mi..." at bounding box center [122, 146] width 91 height 13
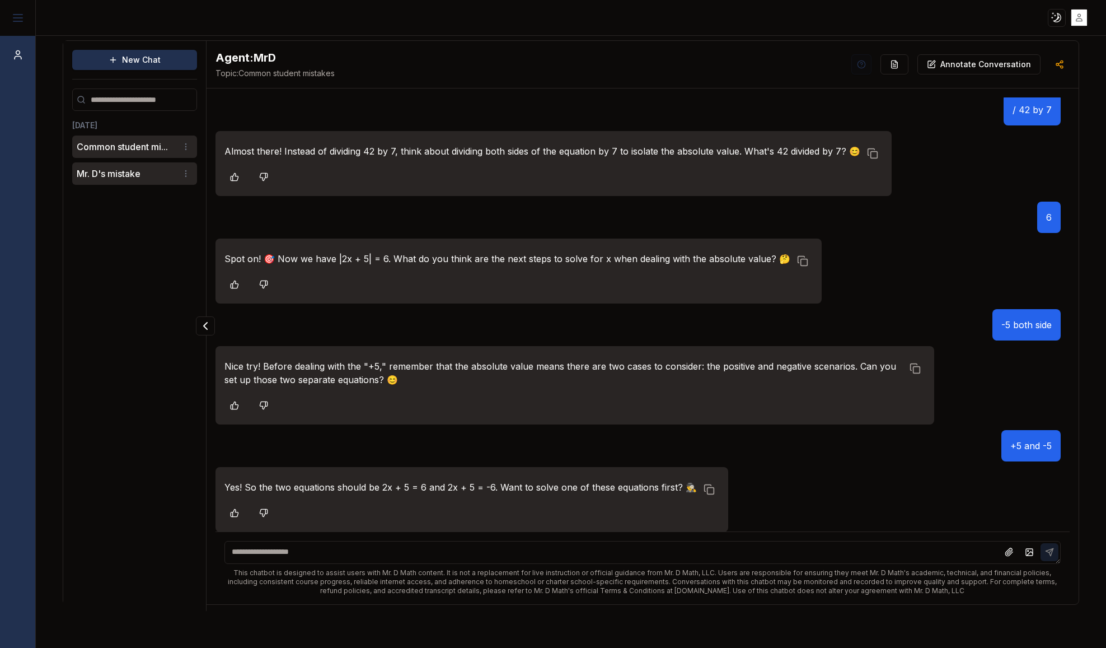
click at [140, 166] on li "Mr. D's mistake" at bounding box center [134, 173] width 125 height 22
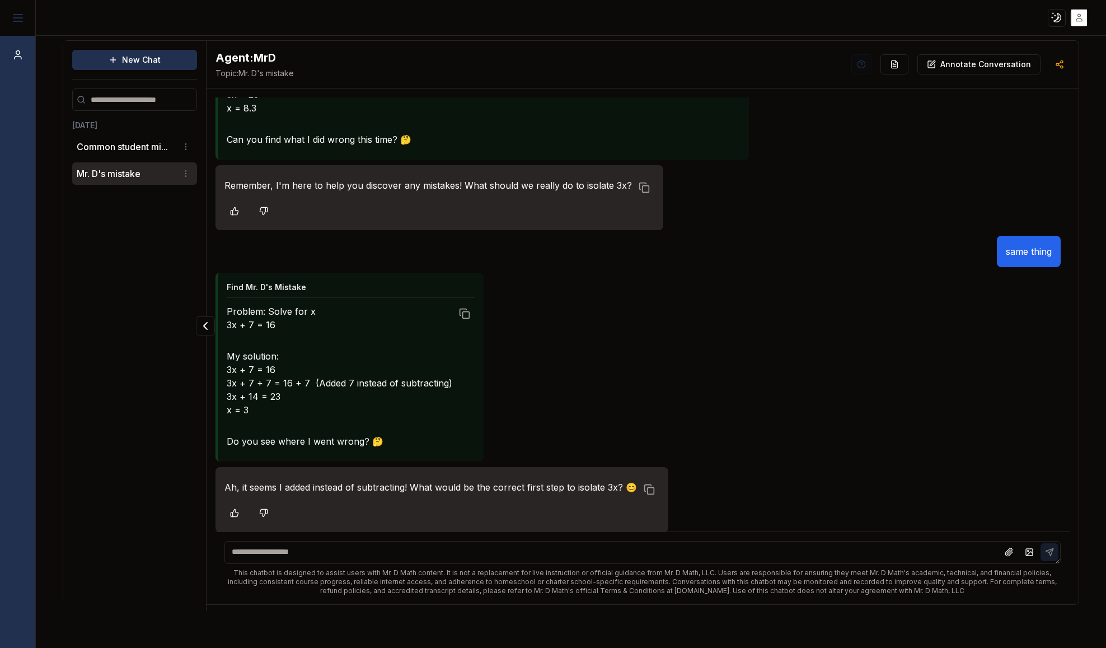
scroll to position [515, 0]
click at [186, 170] on html "Toggle theme Toggle user menu Chat New Chat Today Common student mi... Mr. D's …" at bounding box center [553, 324] width 1106 height 648
click at [162, 214] on div "Delete" at bounding box center [157, 212] width 66 height 18
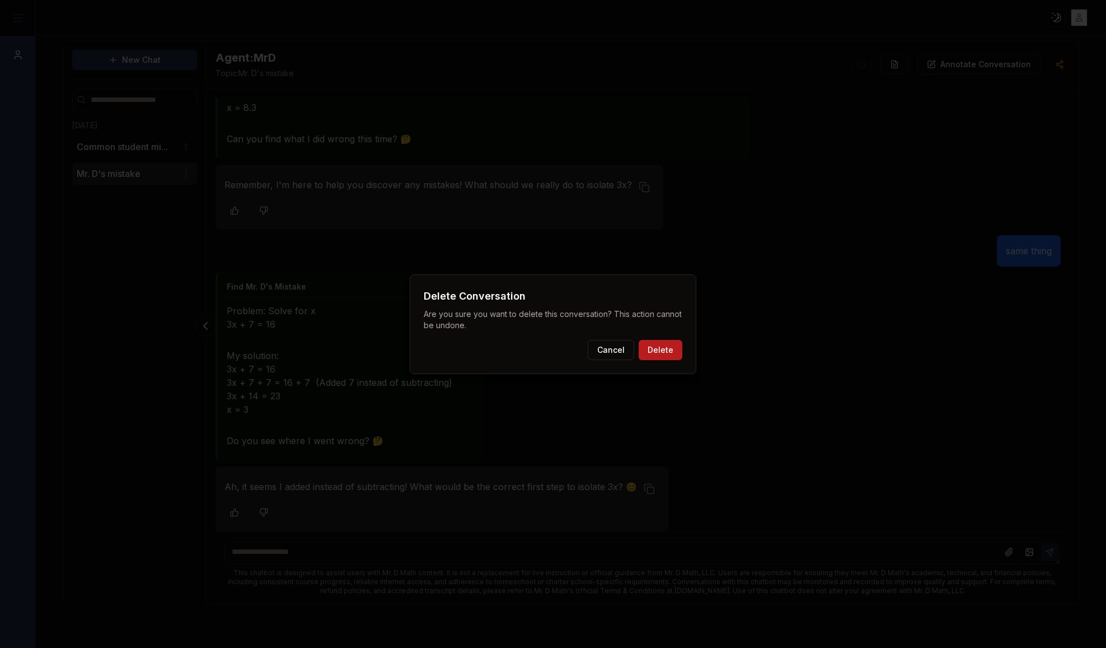
click at [651, 349] on button "Delete" at bounding box center [661, 350] width 44 height 20
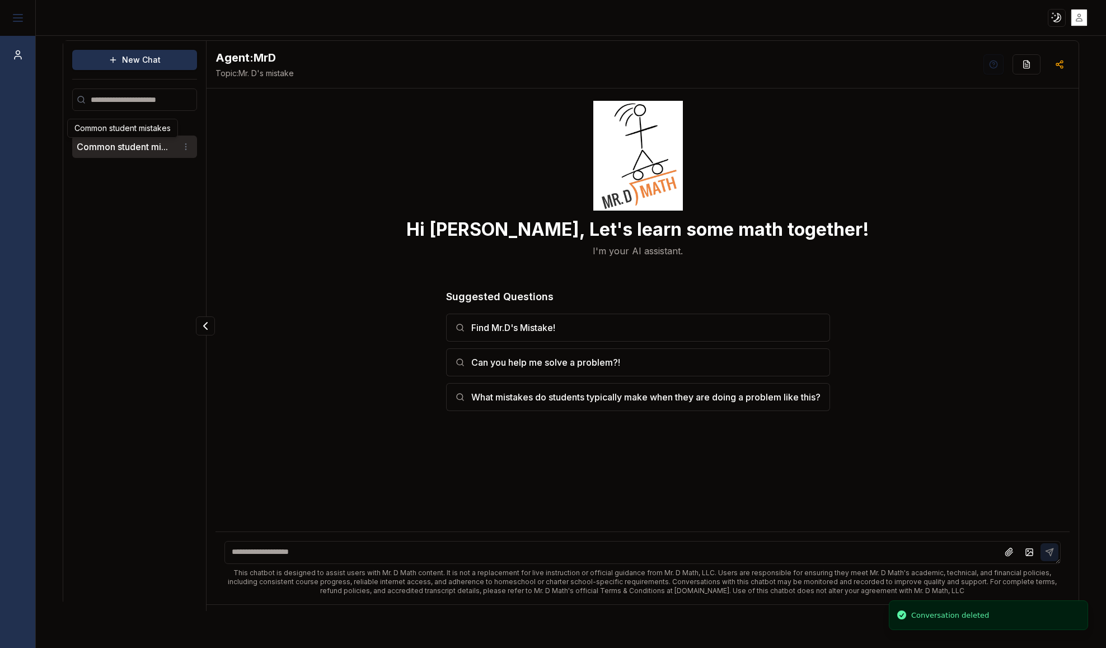
click at [103, 145] on button "Common student mi..." at bounding box center [122, 146] width 91 height 13
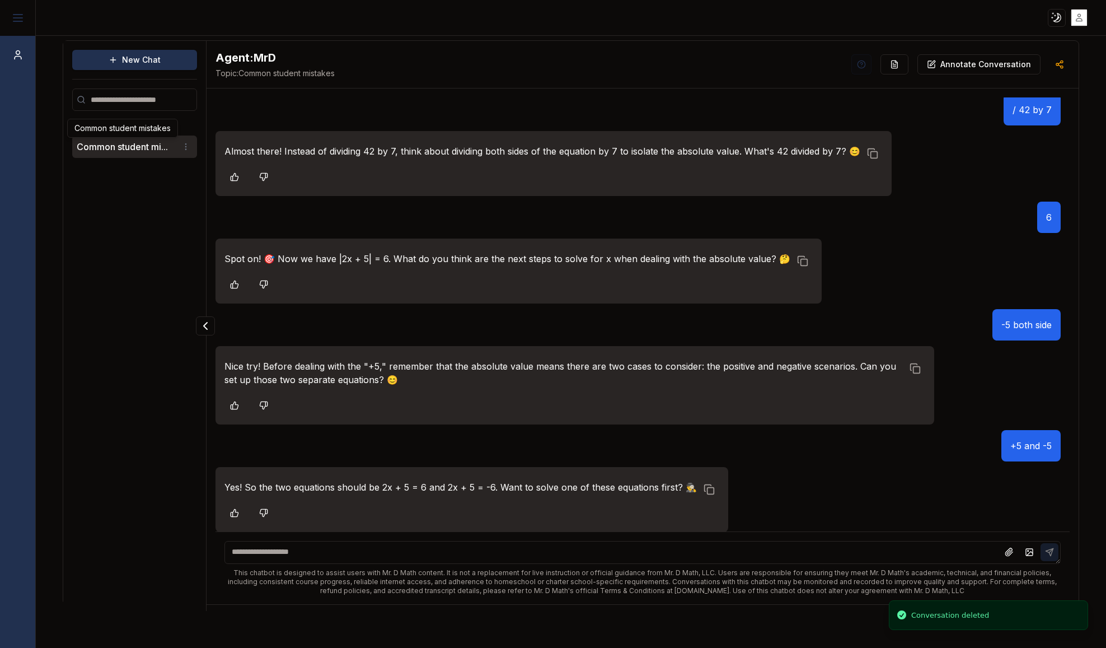
scroll to position [232, 0]
click at [22, 56] on icon at bounding box center [17, 54] width 11 height 13
click at [17, 13] on icon at bounding box center [17, 17] width 13 height 13
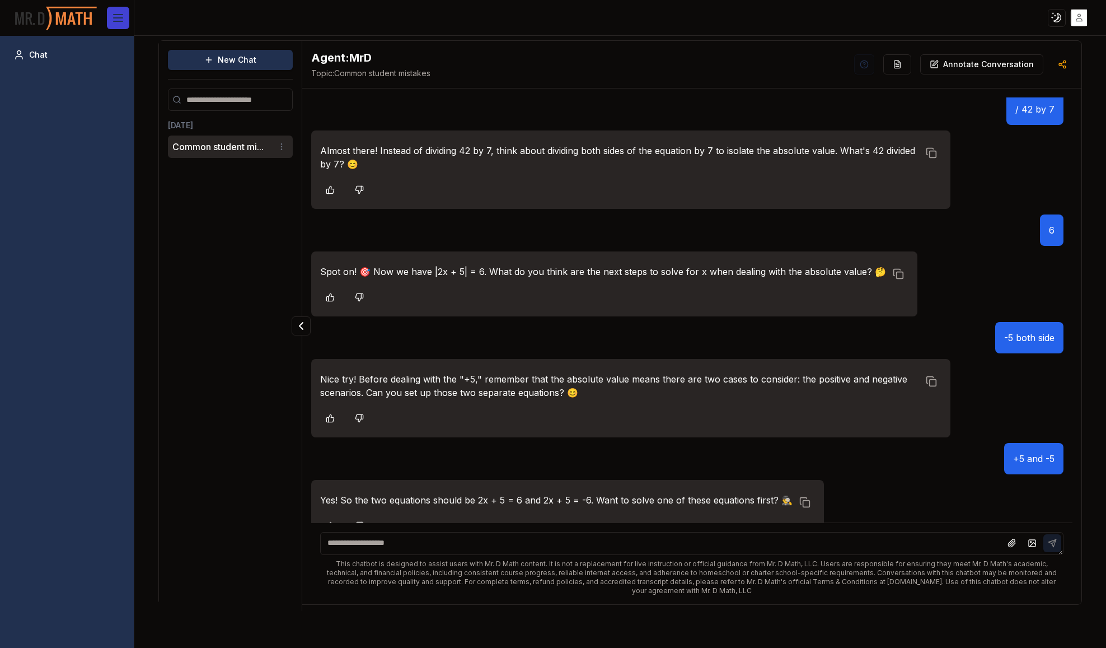
click at [121, 21] on line at bounding box center [118, 21] width 9 height 0
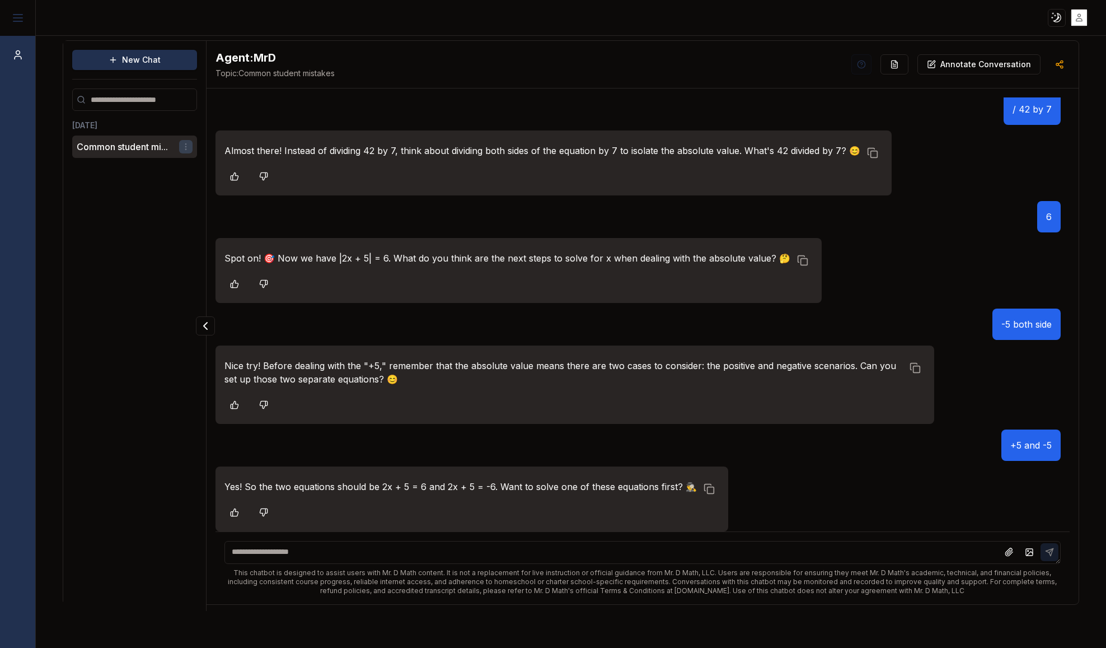
click at [180, 144] on html "Toggle theme Toggle user menu Chat New Chat Today Common student mi... Agent: M…" at bounding box center [553, 324] width 1106 height 648
click at [174, 181] on div "Delete" at bounding box center [157, 185] width 66 height 18
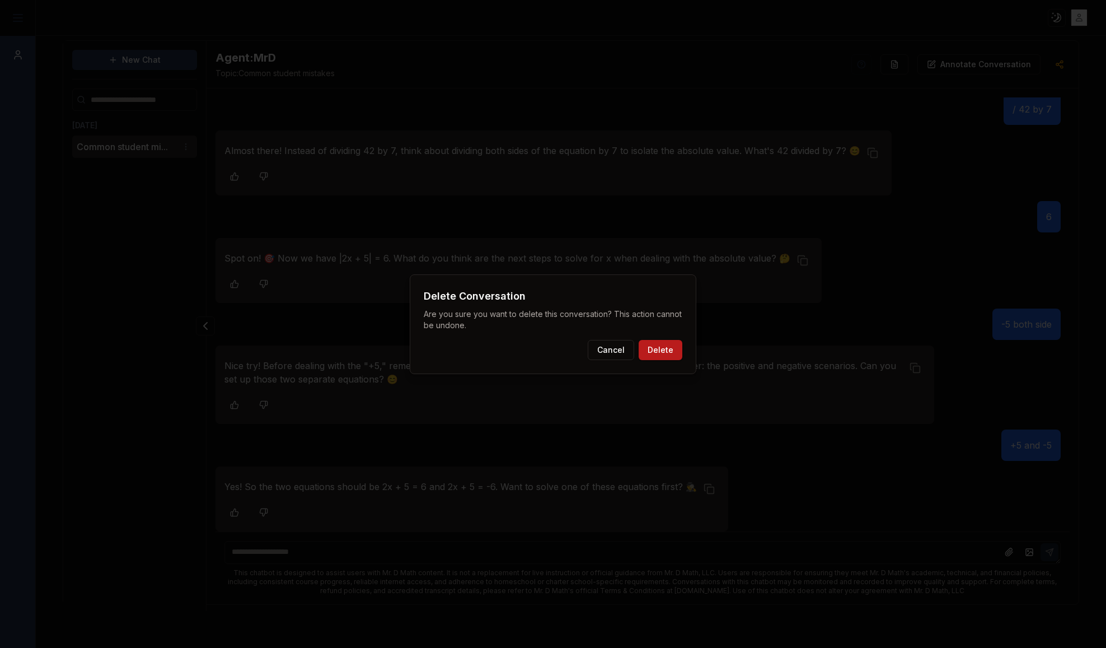
click at [663, 349] on button "Delete" at bounding box center [661, 350] width 44 height 20
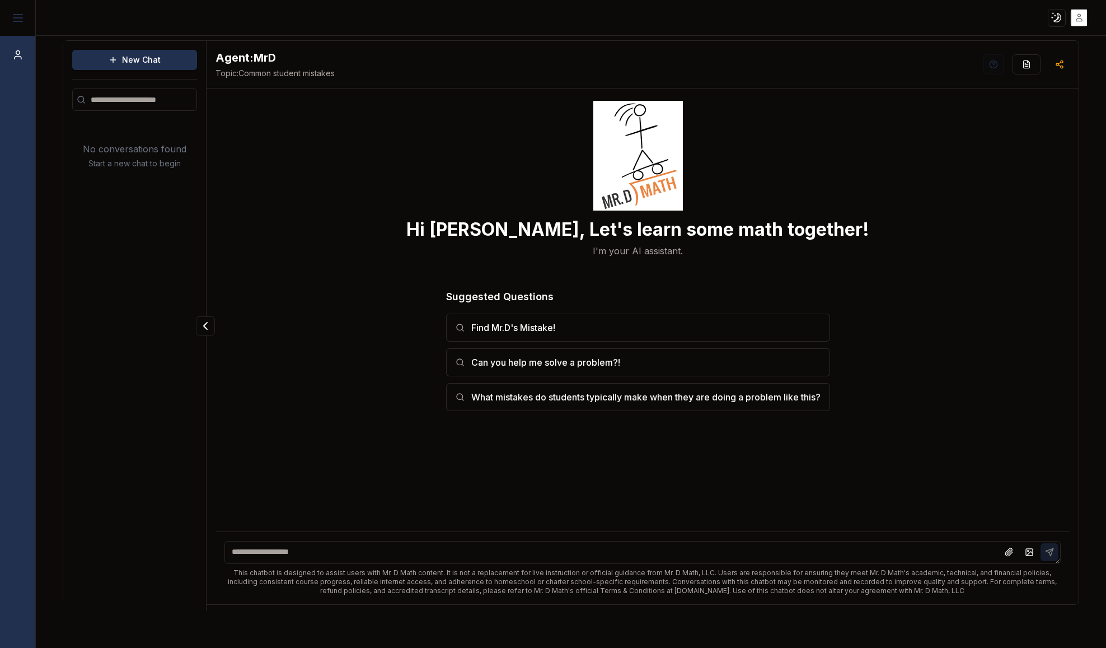
click at [617, 546] on textarea at bounding box center [642, 552] width 836 height 23
type textarea "**********"
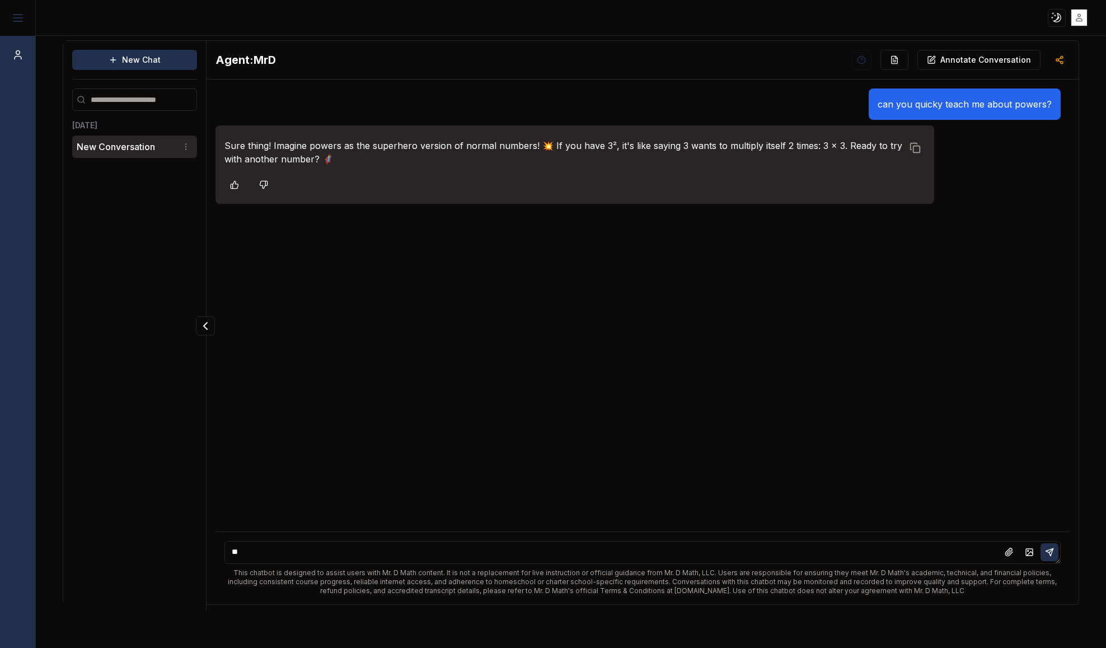
type textarea "**"
type textarea "**********"
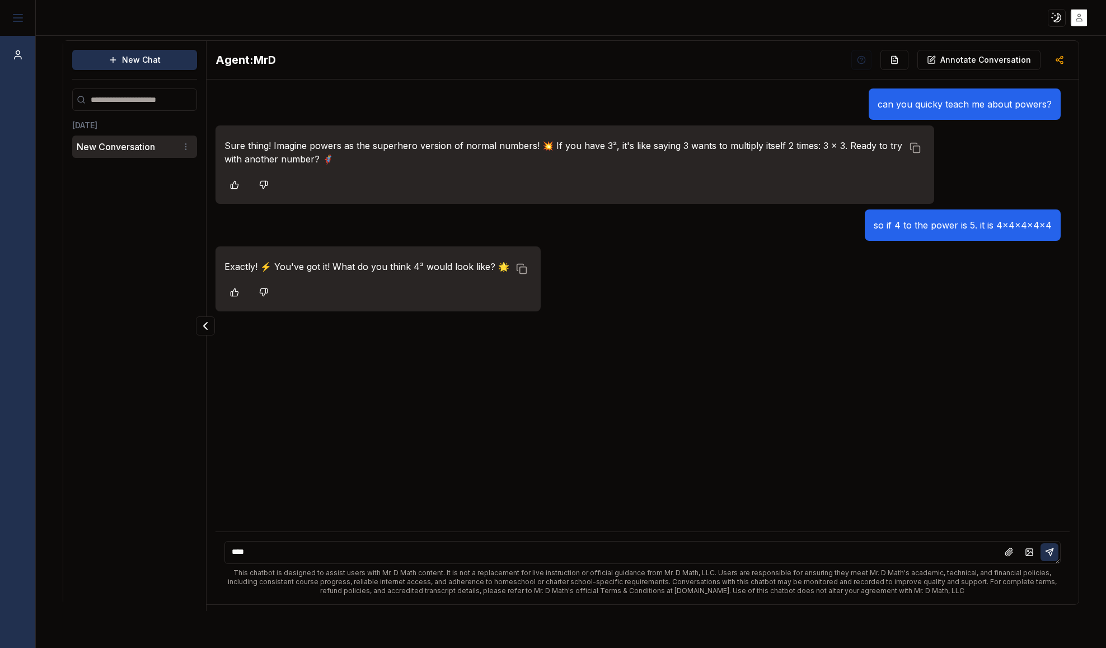
type textarea "*****"
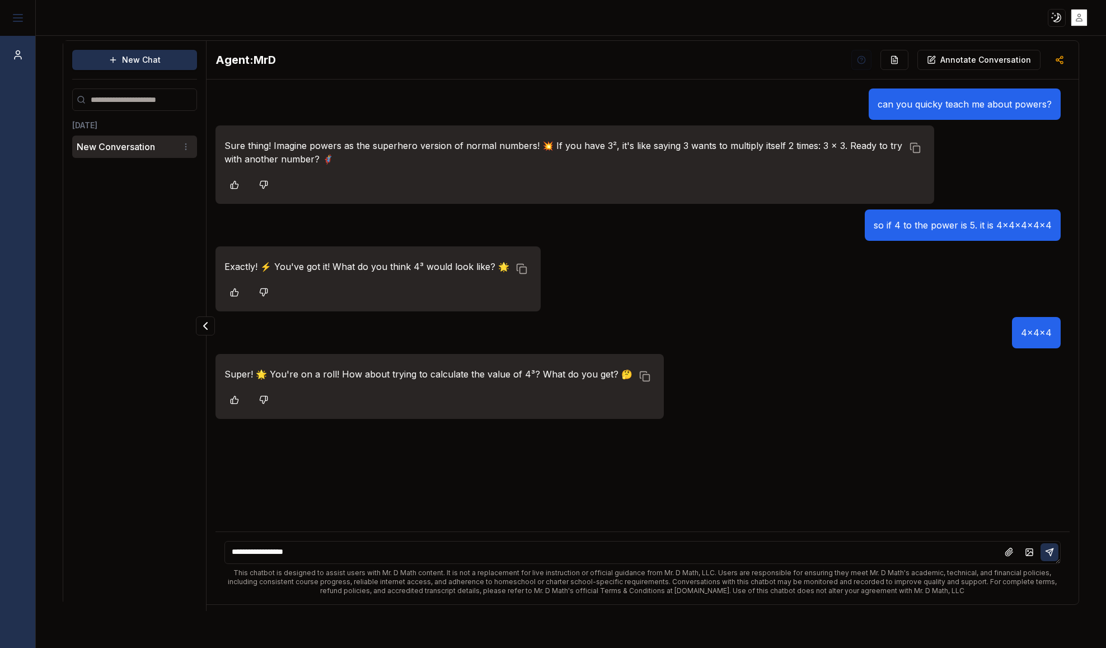
type textarea "**********"
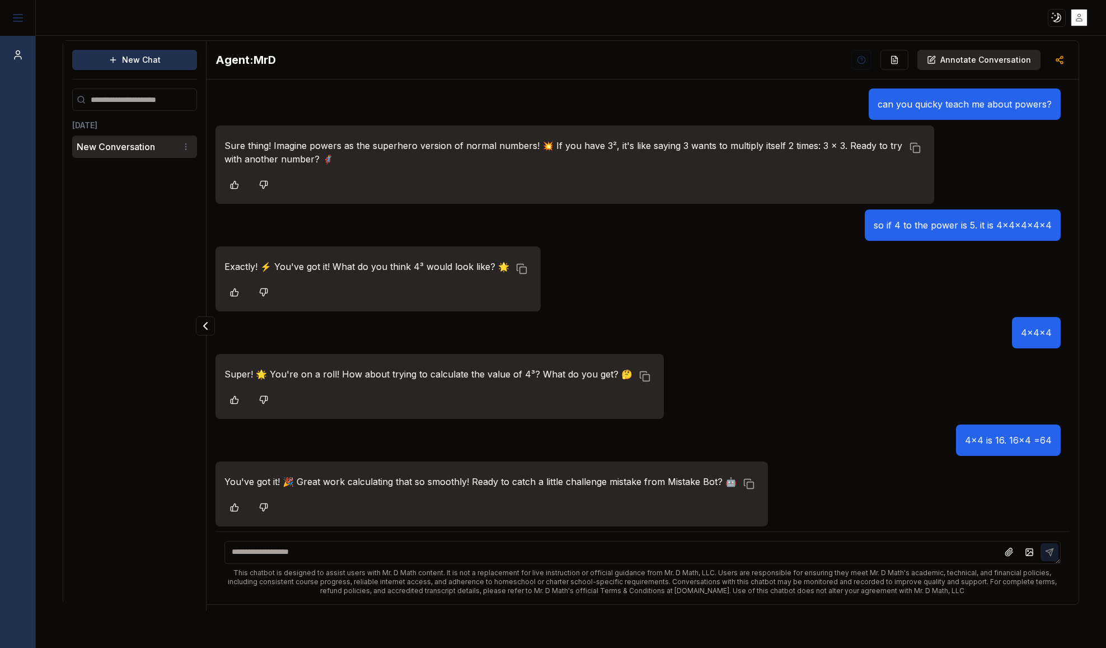
click at [1004, 61] on p "Annotate Conversation" at bounding box center [985, 59] width 91 height 11
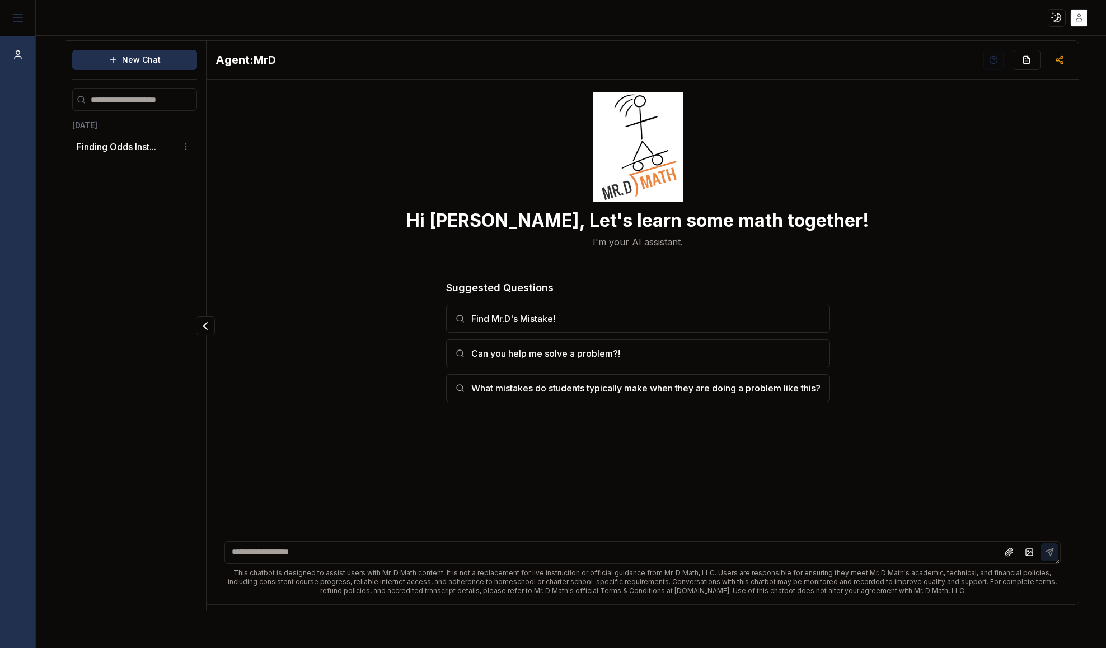
click at [141, 132] on div "Today Finding Odds Inst..." at bounding box center [134, 139] width 125 height 38
click at [141, 143] on button "Finding Odds Inst..." at bounding box center [116, 146] width 79 height 13
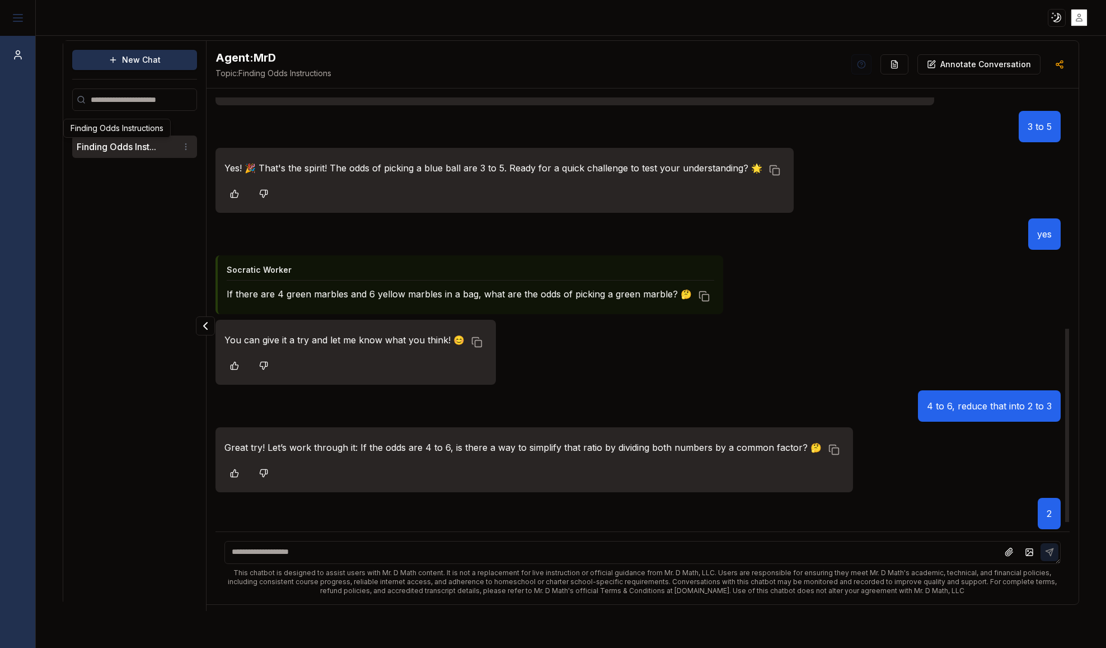
scroll to position [538, 0]
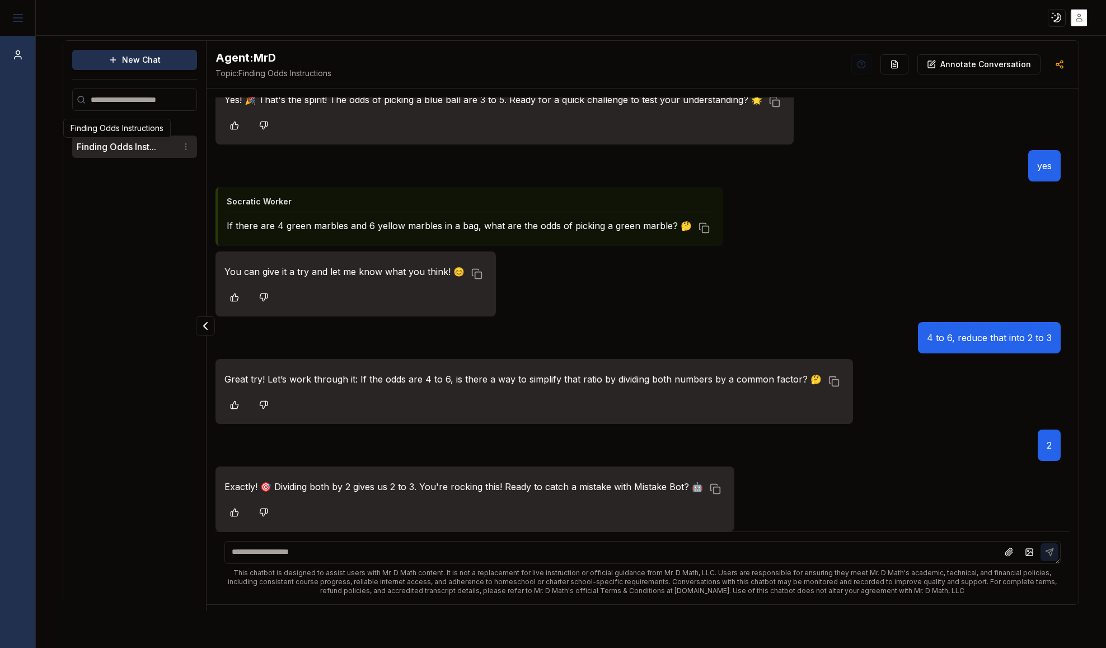
click at [306, 545] on textarea at bounding box center [642, 552] width 836 height 23
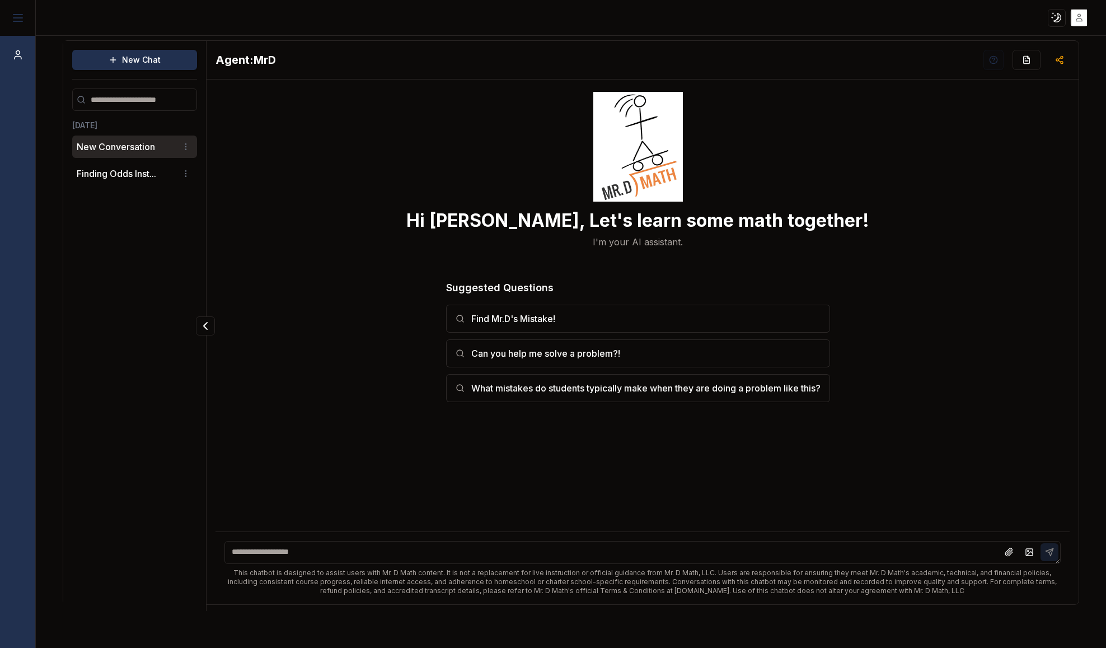
click at [144, 154] on li "New Conversation" at bounding box center [134, 146] width 125 height 22
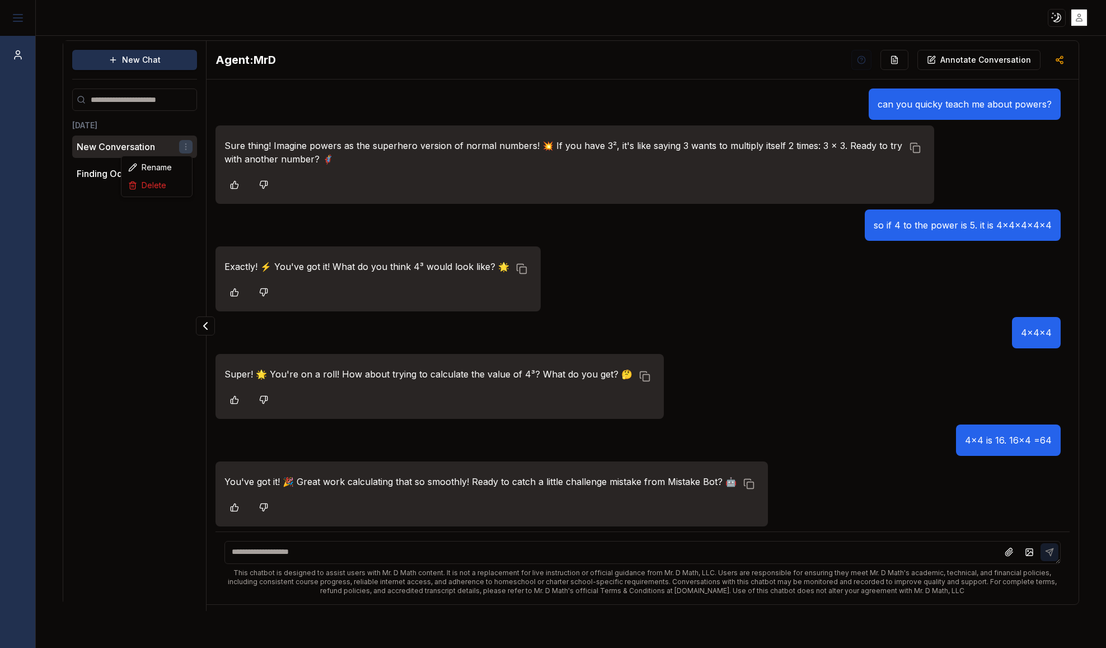
click at [182, 142] on html "Toggle theme Toggle user menu Chat New Chat [DATE] New Conversation Finding Odd…" at bounding box center [553, 324] width 1106 height 648
click at [185, 191] on div "Delete" at bounding box center [157, 185] width 66 height 18
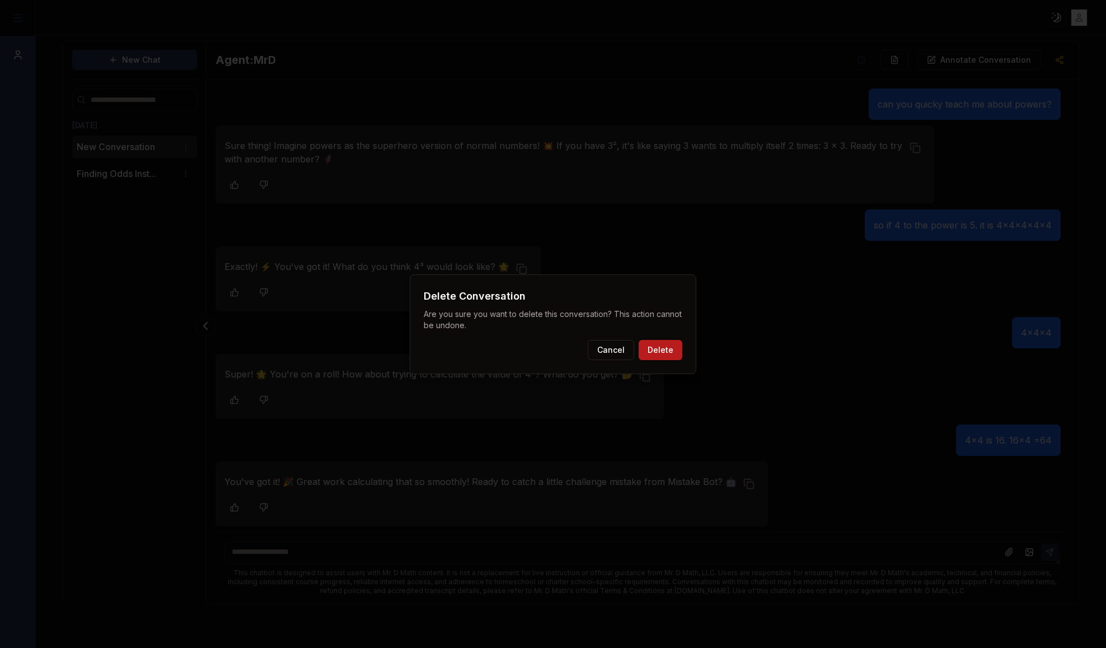
click at [646, 345] on button "Delete" at bounding box center [661, 350] width 44 height 20
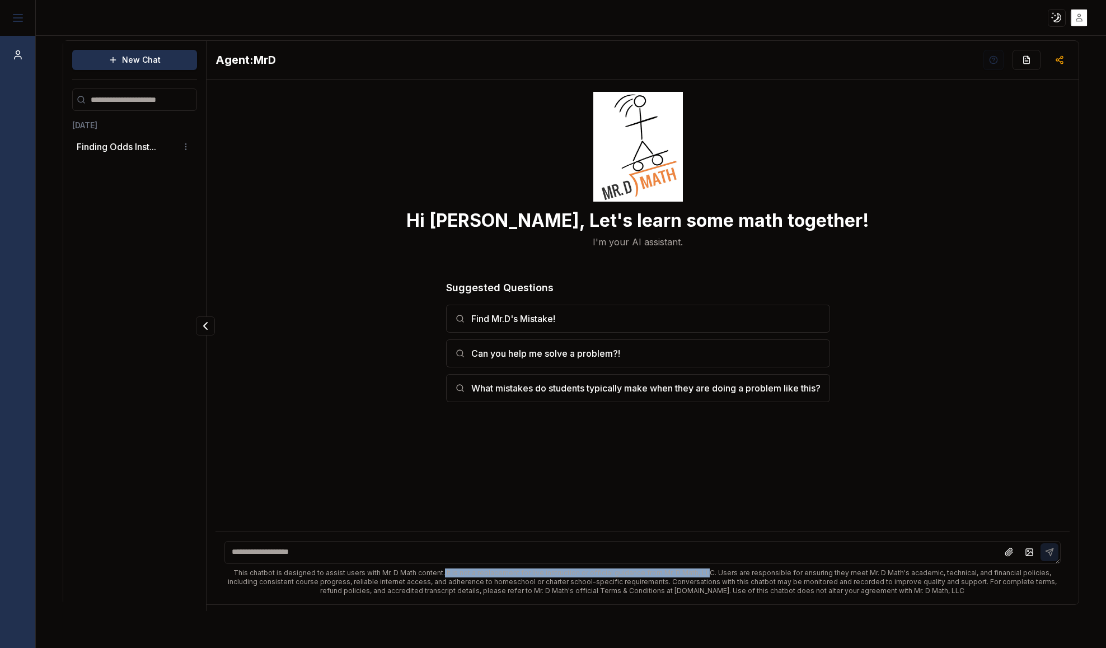
drag, startPoint x: 435, startPoint y: 570, endPoint x: 728, endPoint y: 575, distance: 293.3
click at [696, 572] on div "This chatbot is designed to assist users with Mr. D Math content. It is not a r…" at bounding box center [642, 581] width 836 height 27
click at [735, 575] on div "This chatbot is designed to assist users with Mr. D Math content. It is not a r…" at bounding box center [642, 581] width 836 height 27
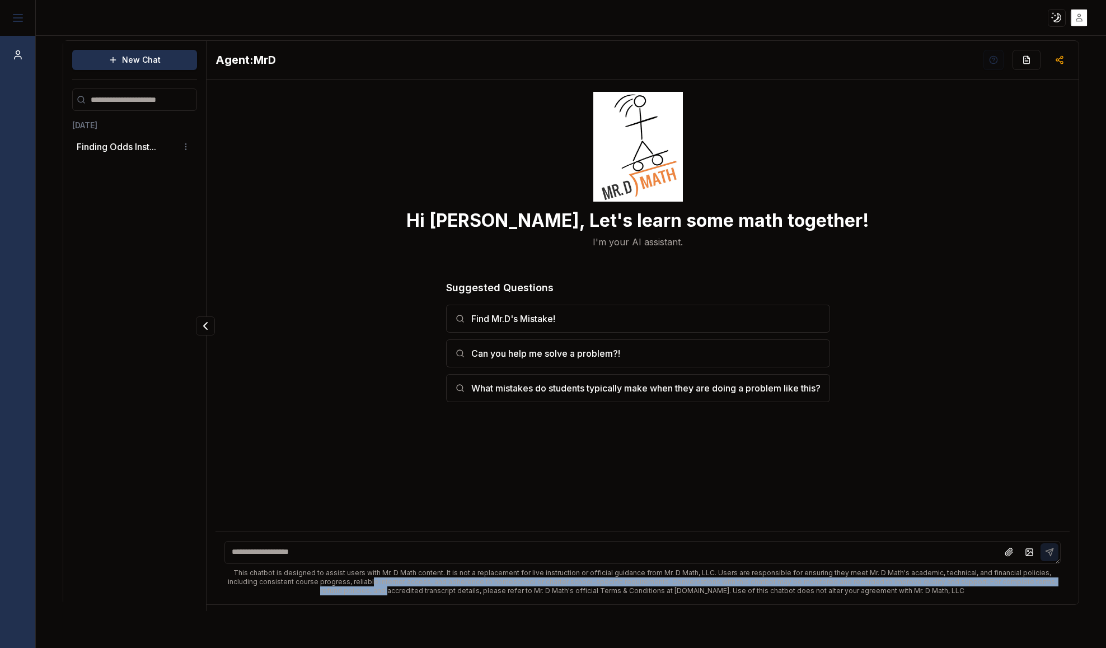
drag, startPoint x: 296, startPoint y: 584, endPoint x: 339, endPoint y: 587, distance: 43.2
click at [339, 584] on div "This chatbot is designed to assist users with Mr. D Math content. It is not a r…" at bounding box center [642, 581] width 836 height 27
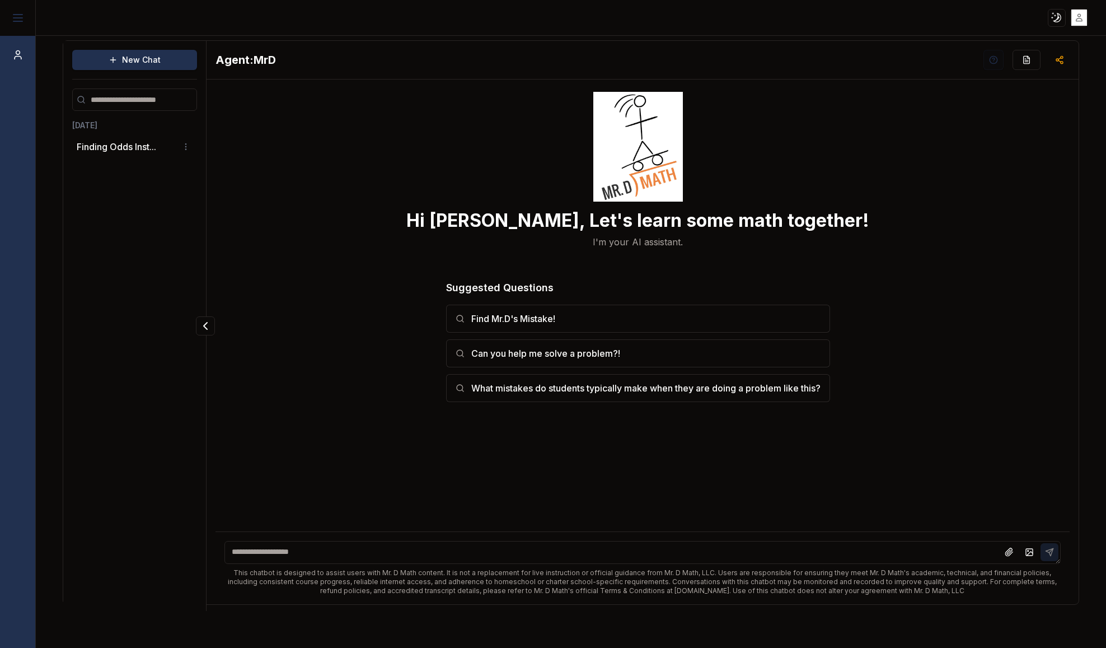
drag, startPoint x: 340, startPoint y: 589, endPoint x: 351, endPoint y: 593, distance: 11.7
click at [341, 590] on div "This chatbot is designed to assist users with Mr. D Math content. It is not a r…" at bounding box center [642, 581] width 836 height 27
click at [25, 5] on div at bounding box center [17, 18] width 35 height 36
click at [24, 19] on icon at bounding box center [17, 17] width 13 height 13
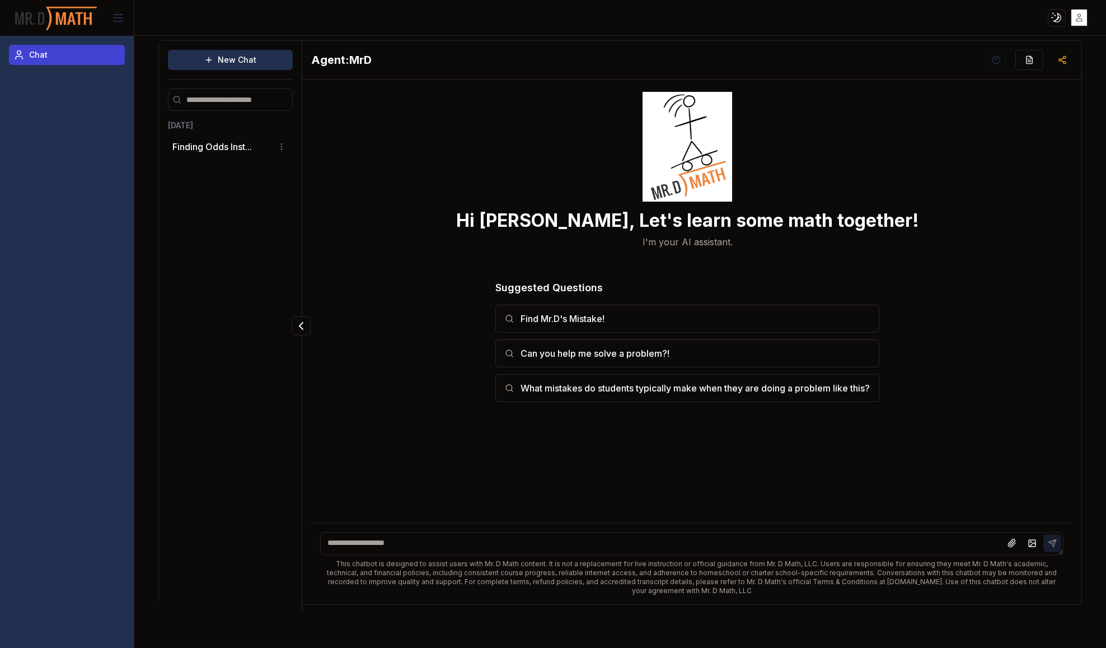
click at [46, 53] on span "Chat" at bounding box center [38, 54] width 18 height 11
